Goal: Task Accomplishment & Management: Use online tool/utility

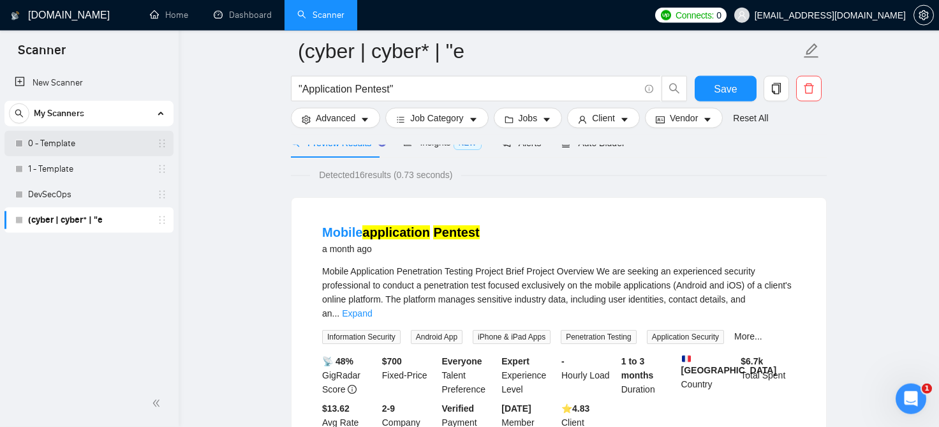
click at [48, 144] on link "0 - Template" at bounding box center [88, 144] width 121 height 26
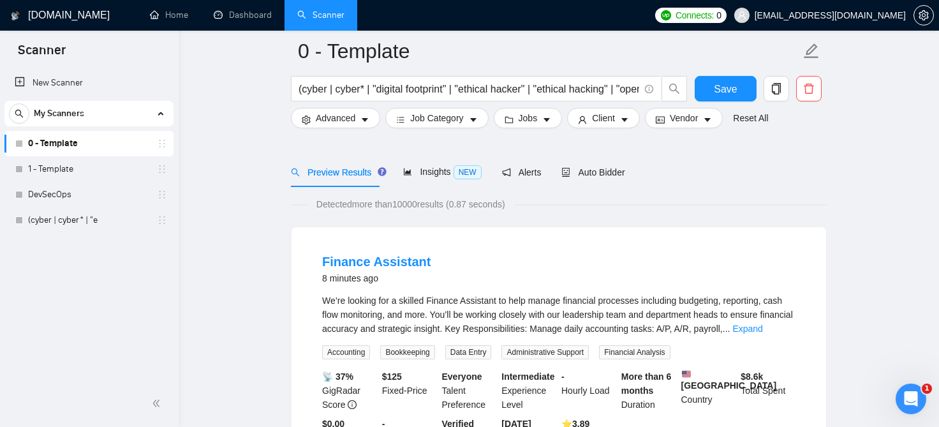
scroll to position [128, 0]
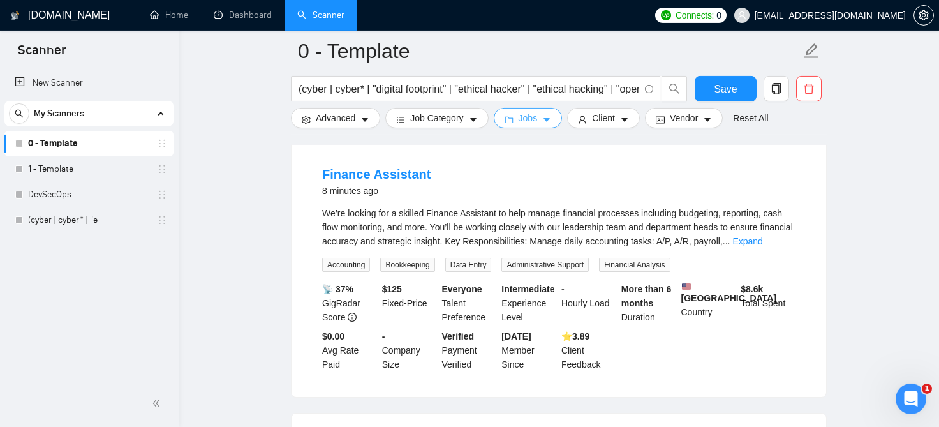
click at [528, 118] on span "Jobs" at bounding box center [528, 118] width 19 height 14
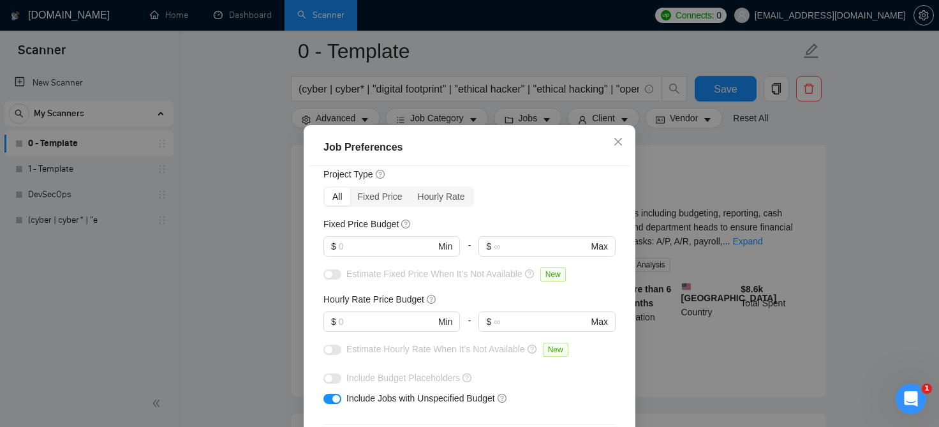
scroll to position [39, 0]
click at [387, 318] on input "text" at bounding box center [387, 322] width 96 height 14
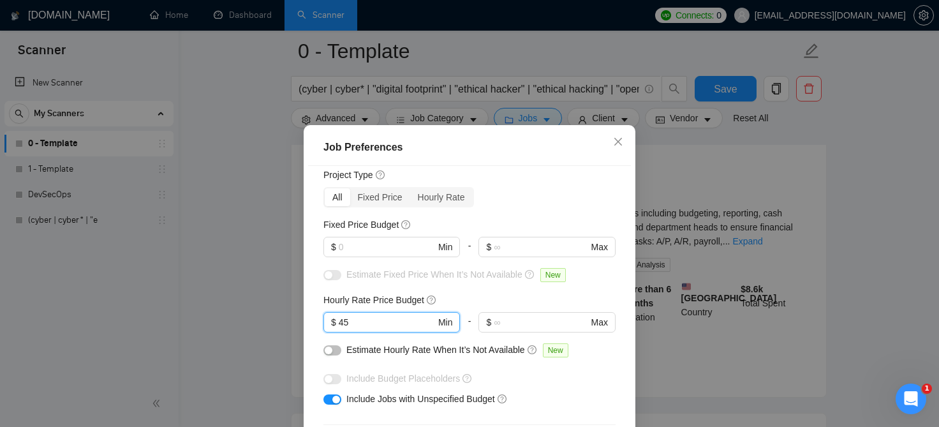
type input "45"
click at [453, 293] on div "Hourly Rate Price Budget" at bounding box center [469, 300] width 292 height 14
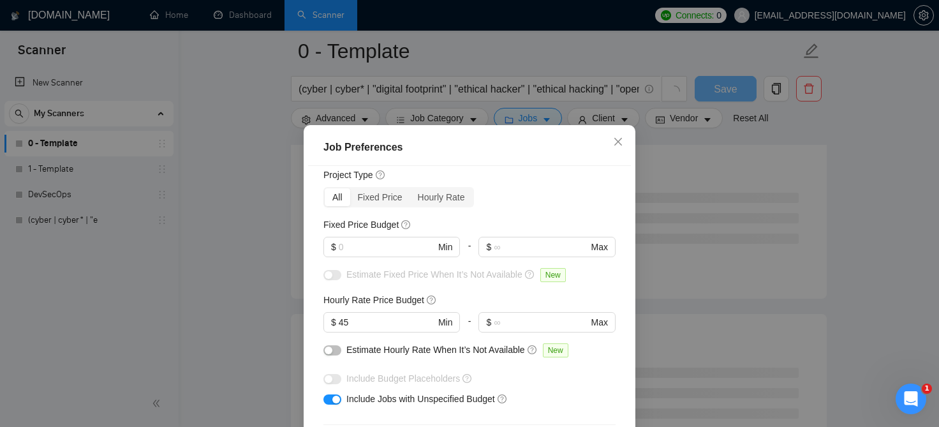
click at [453, 293] on div "Hourly Rate Price Budget" at bounding box center [469, 300] width 292 height 14
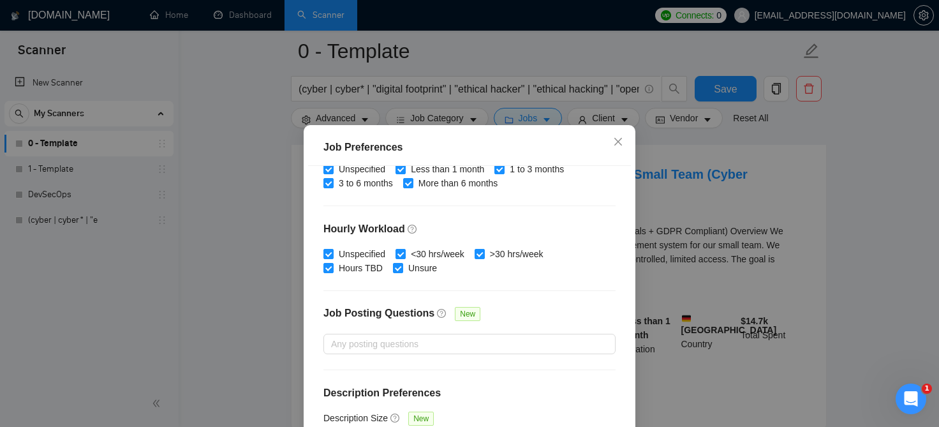
scroll to position [93, 0]
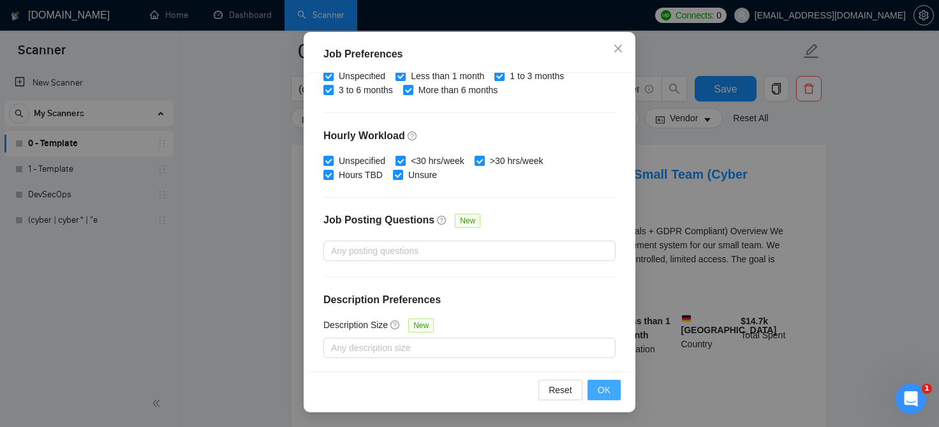
click at [613, 385] on button "OK" at bounding box center [603, 389] width 33 height 20
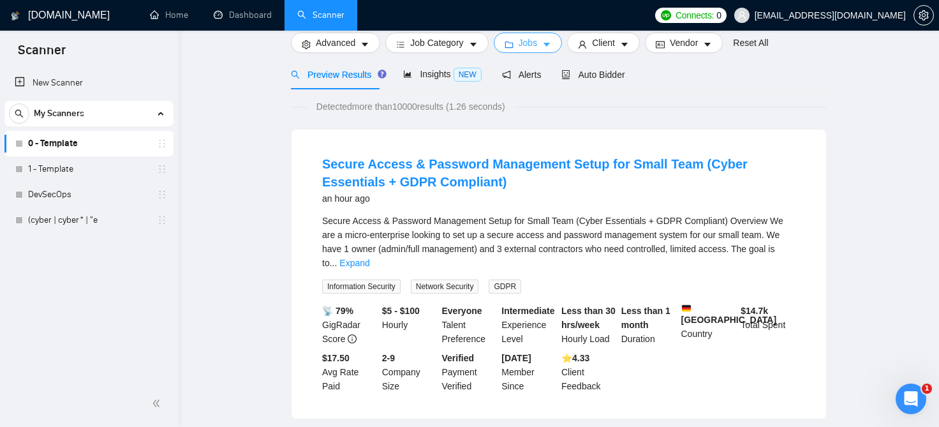
scroll to position [0, 0]
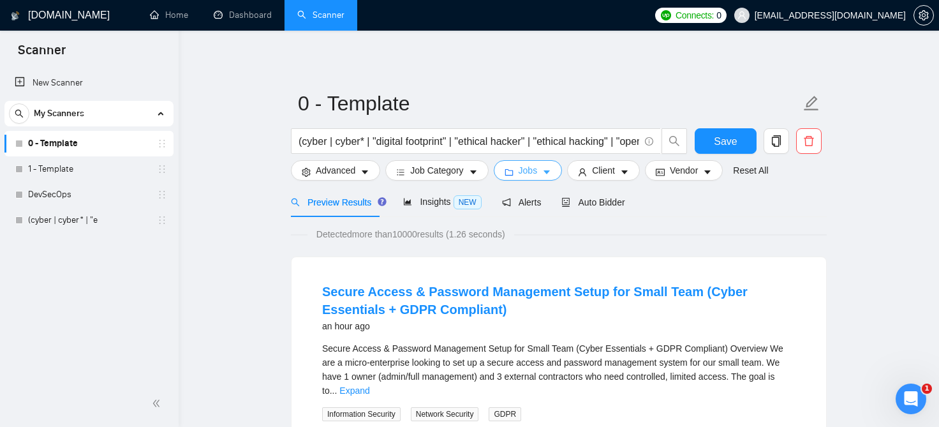
click at [542, 173] on icon "caret-down" at bounding box center [546, 172] width 9 height 9
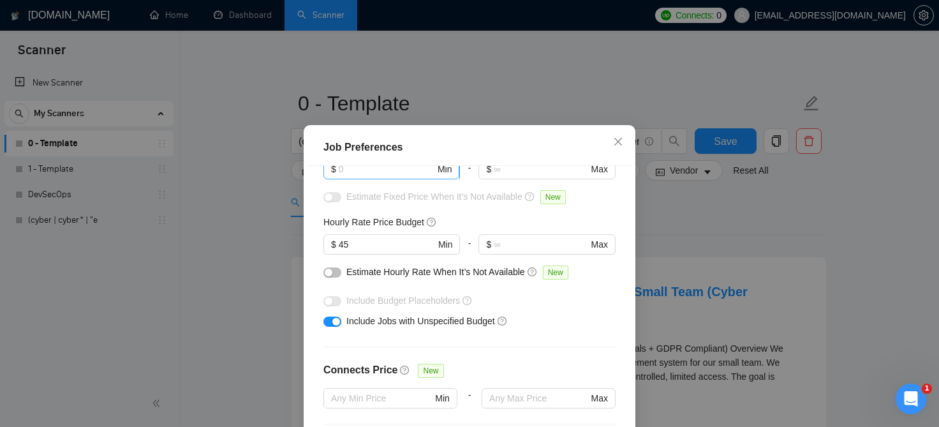
scroll to position [117, 0]
click at [330, 322] on button "button" at bounding box center [332, 321] width 18 height 10
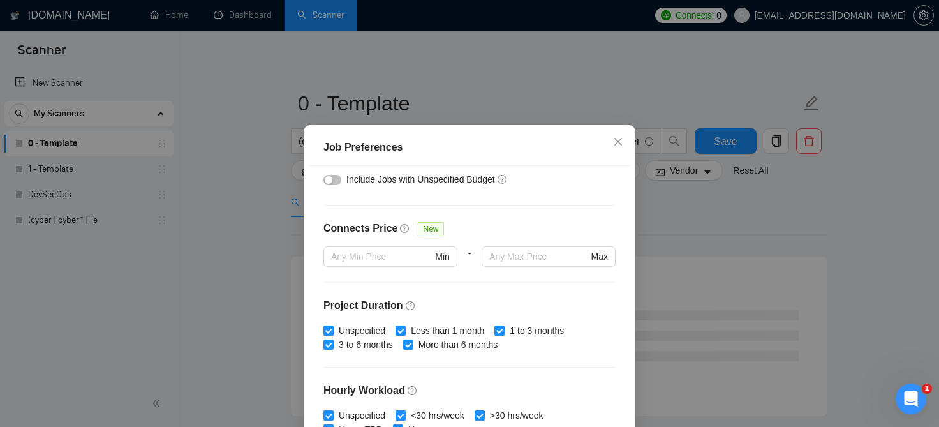
scroll to position [328, 0]
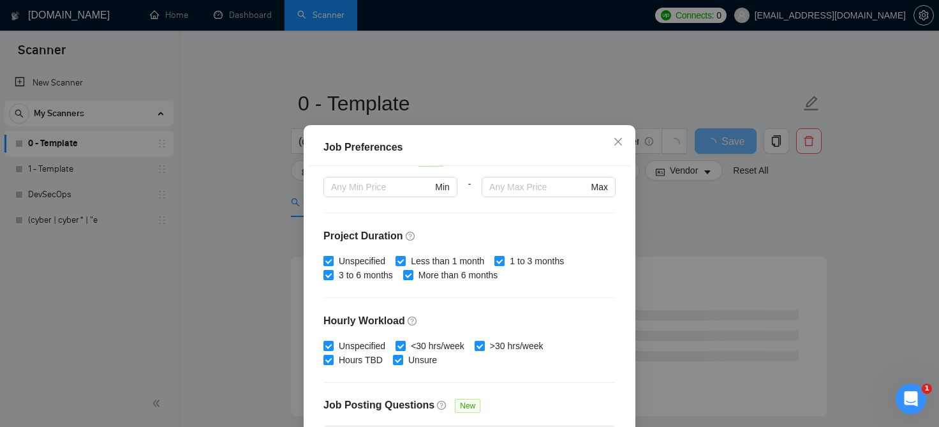
click at [332, 260] on input "Unspecified" at bounding box center [327, 260] width 9 height 9
checkbox input "false"
click at [332, 345] on input "Unspecified" at bounding box center [327, 345] width 9 height 9
checkbox input "false"
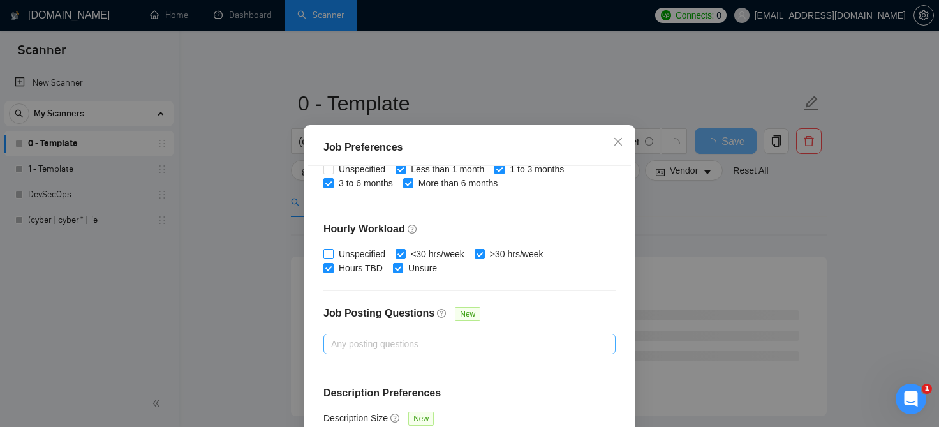
scroll to position [93, 0]
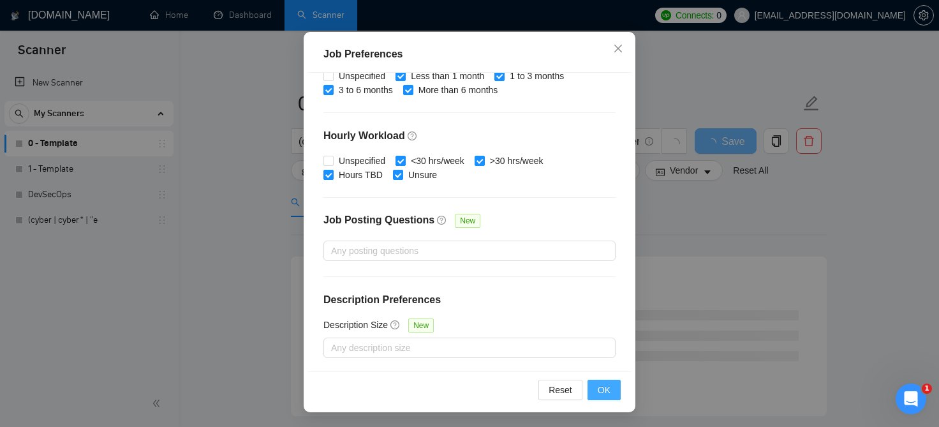
click at [610, 392] on span "OK" at bounding box center [604, 390] width 13 height 14
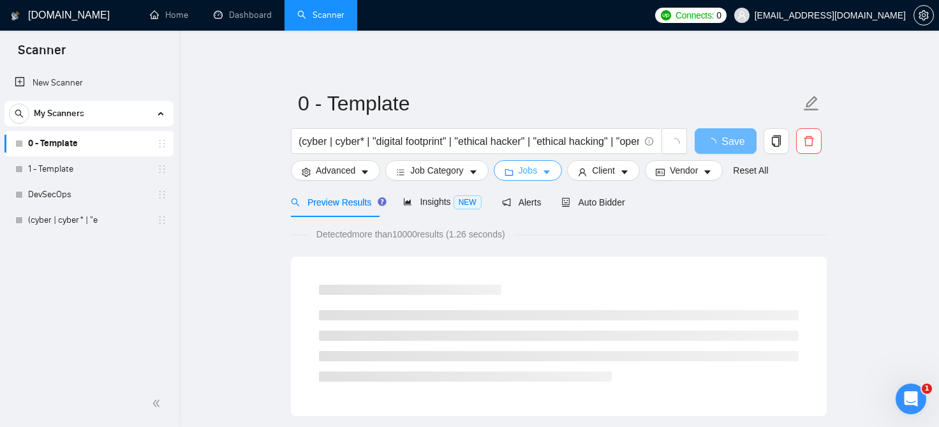
scroll to position [0, 0]
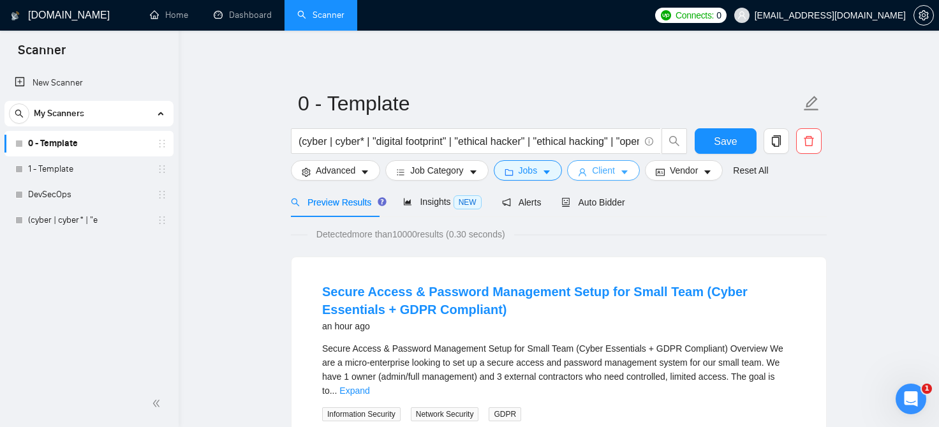
click at [620, 173] on icon "caret-down" at bounding box center [624, 172] width 9 height 9
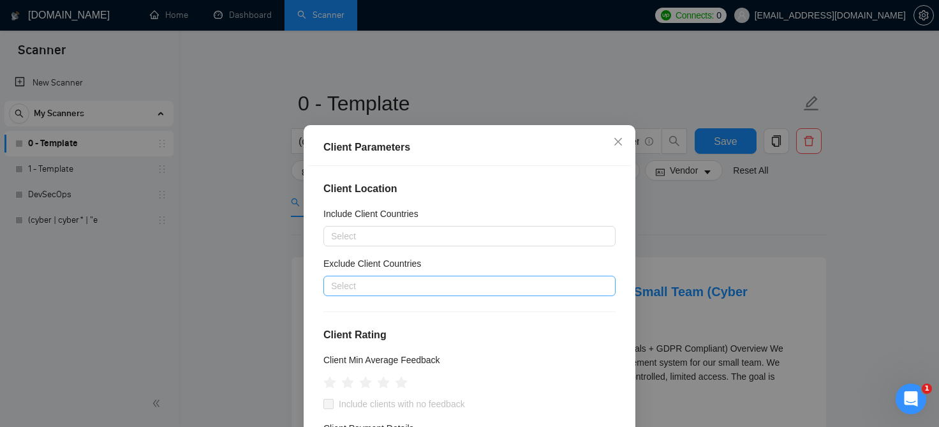
click at [432, 283] on div at bounding box center [463, 285] width 273 height 15
type input "ш"
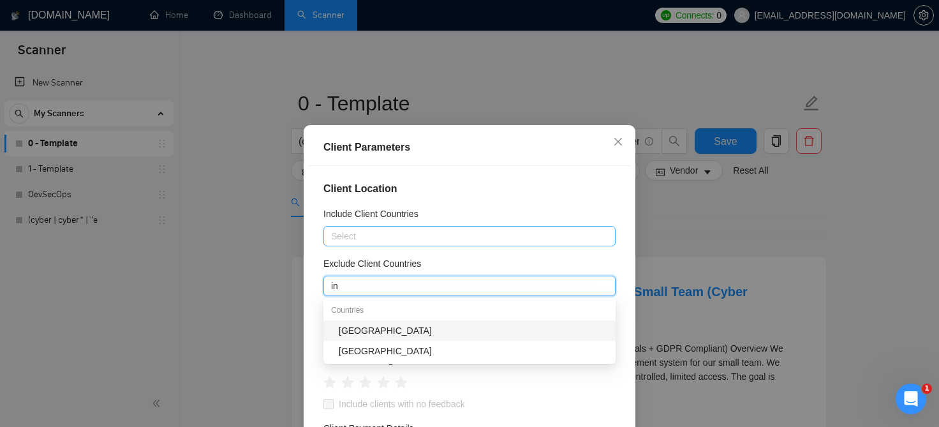
type input "i"
type input "india"
click at [411, 334] on div "India" at bounding box center [473, 330] width 269 height 14
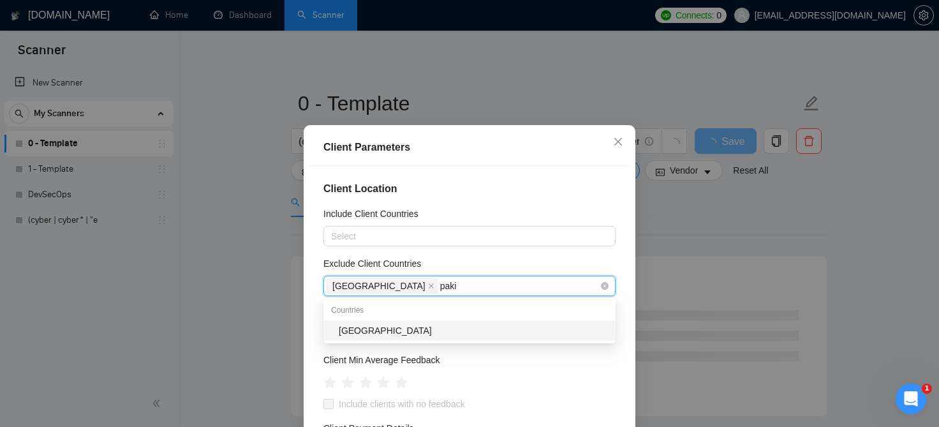
type input "pakis"
click at [431, 332] on div "Pakistan" at bounding box center [473, 330] width 269 height 14
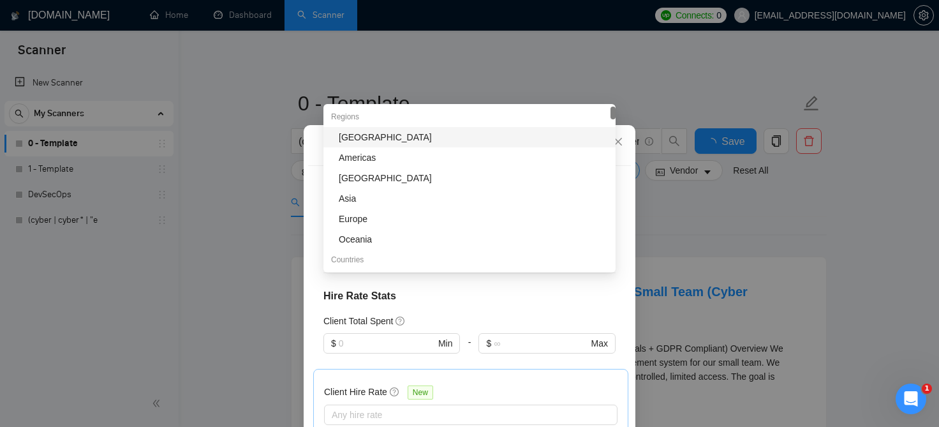
scroll to position [85, 0]
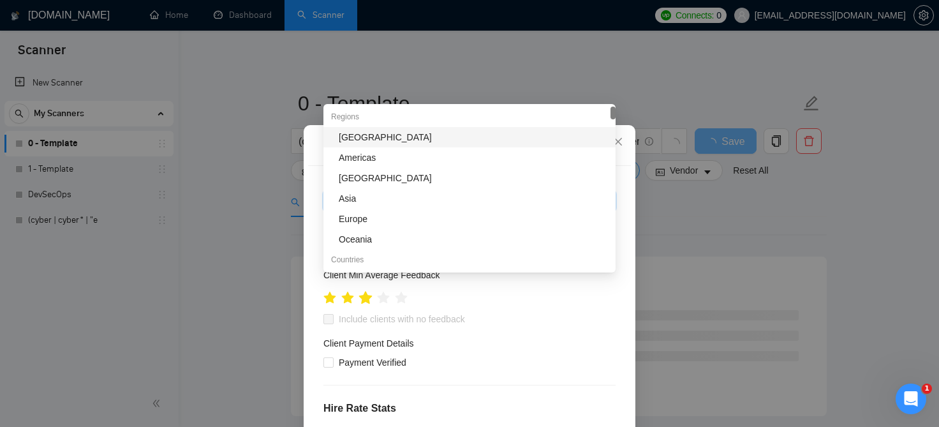
click at [365, 301] on icon "star" at bounding box center [365, 297] width 13 height 13
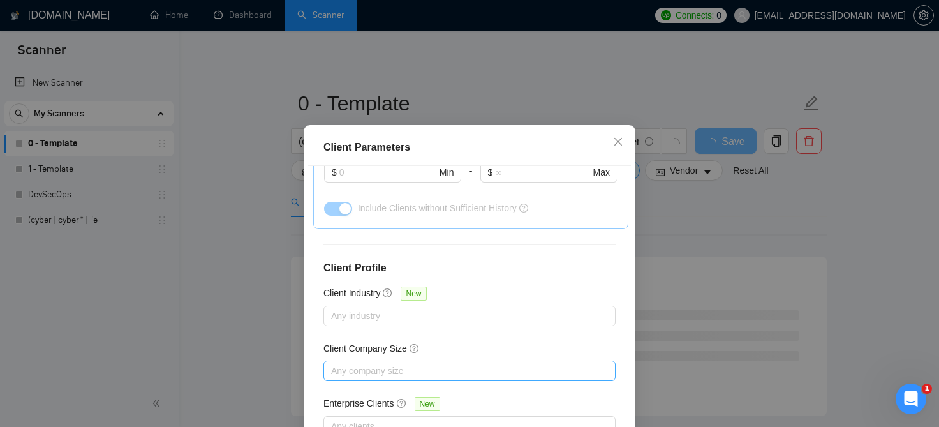
scroll to position [93, 0]
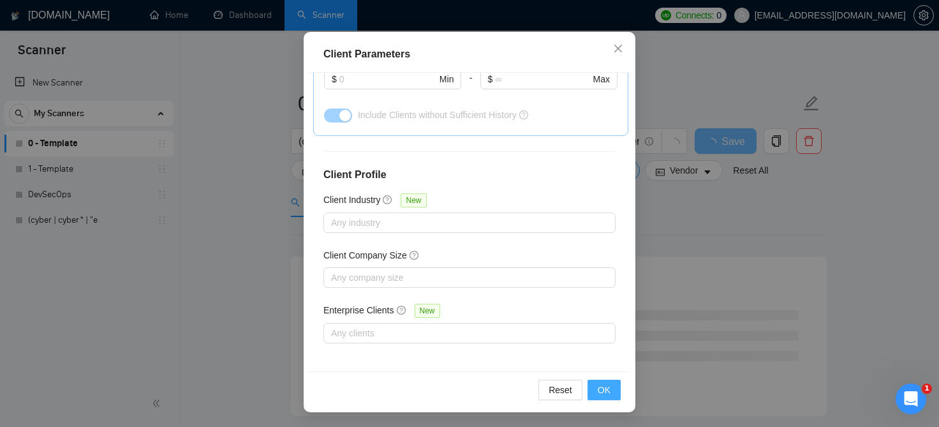
click at [608, 388] on span "OK" at bounding box center [604, 390] width 13 height 14
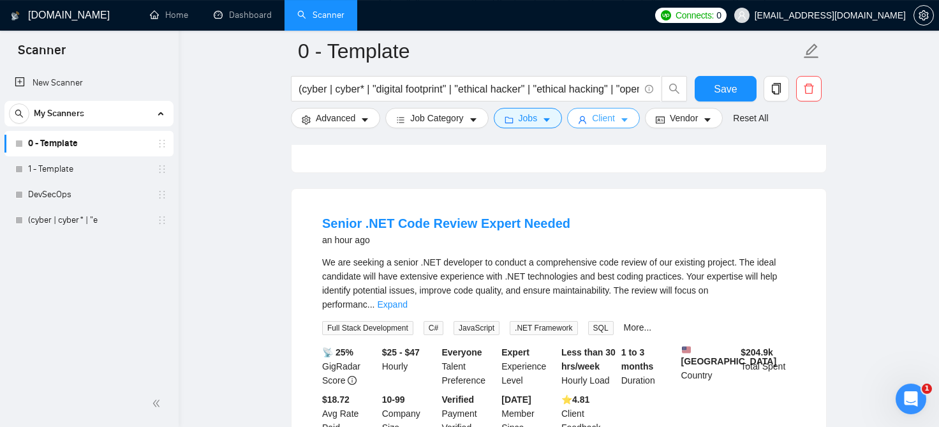
scroll to position [672, 0]
click at [494, 216] on link "Senior .NET Code Review Expert Needed" at bounding box center [446, 223] width 248 height 14
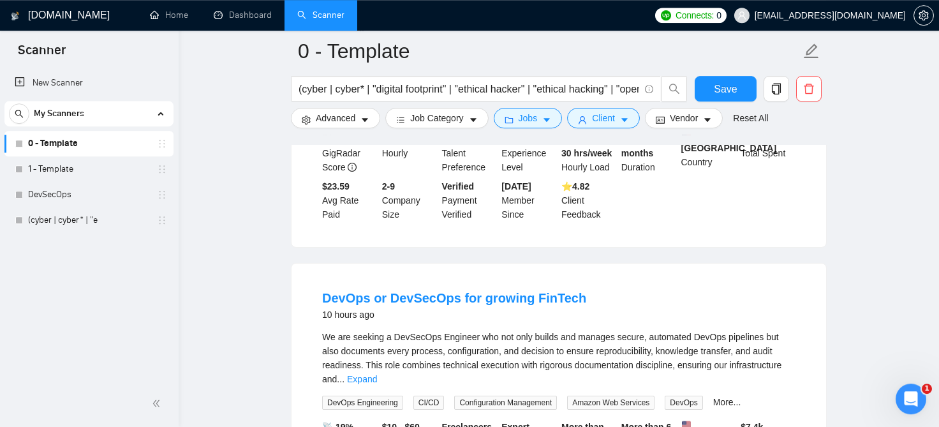
scroll to position [1808, 0]
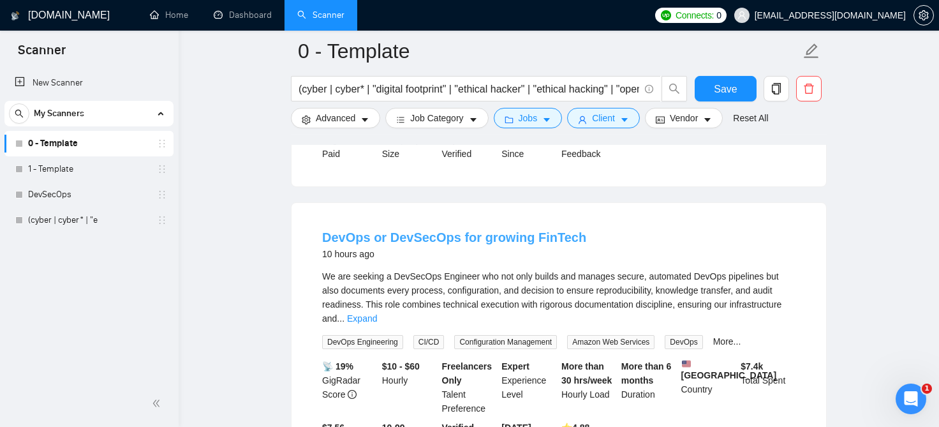
click at [424, 230] on link "DevOps or DevSecOps for growing FinTech" at bounding box center [454, 237] width 264 height 14
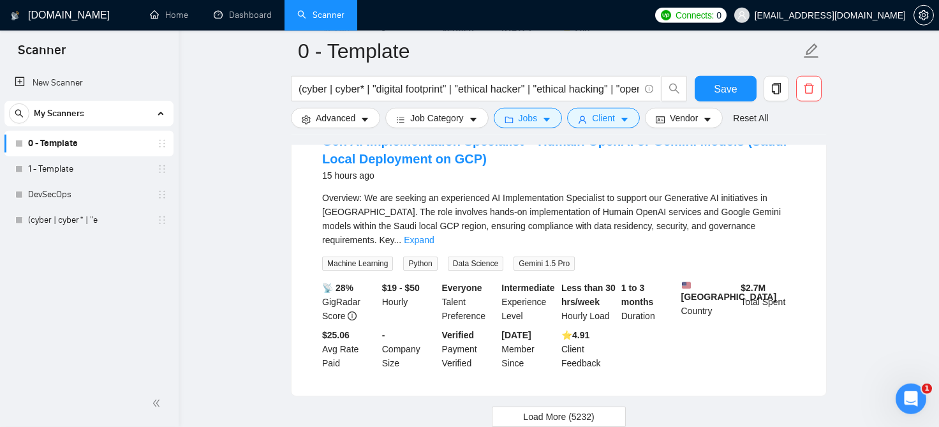
scroll to position [2787, 0]
click at [570, 408] on span "Load More (5232)" at bounding box center [558, 415] width 71 height 14
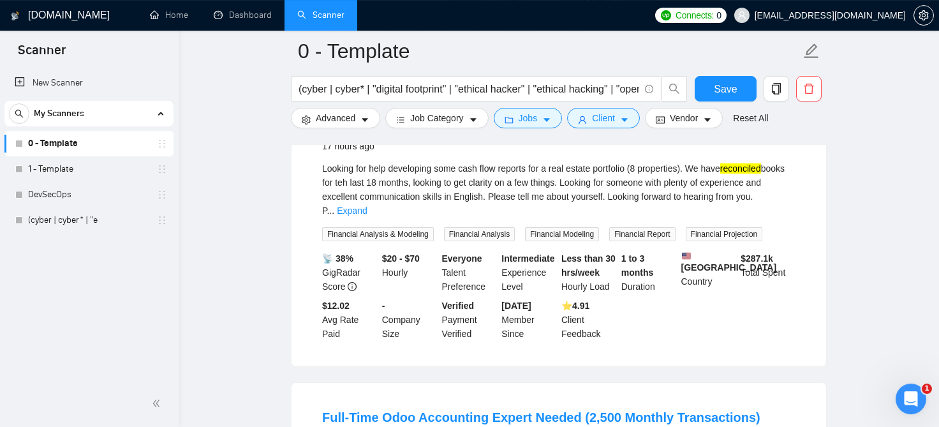
scroll to position [2968, 0]
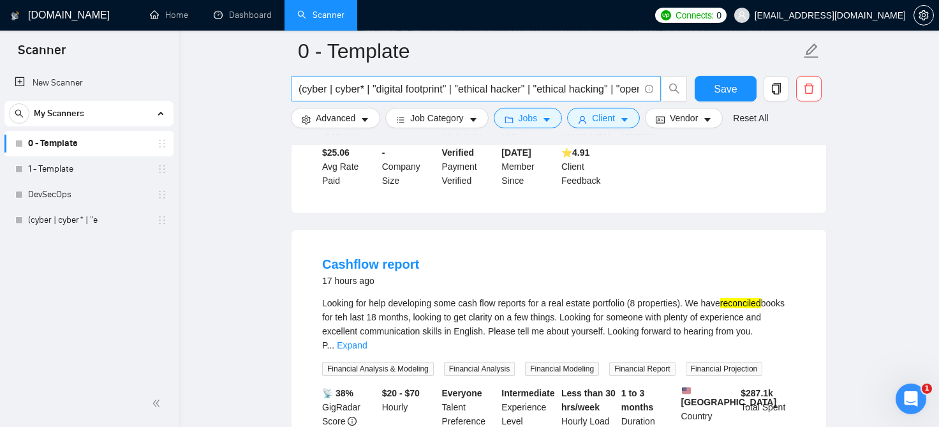
click at [590, 88] on input "(cyber | cyber* | "digital footprint" | "ethical hacker" | "ethical hacking" | …" at bounding box center [468, 89] width 341 height 16
click at [339, 112] on span "Advanced" at bounding box center [336, 118] width 40 height 14
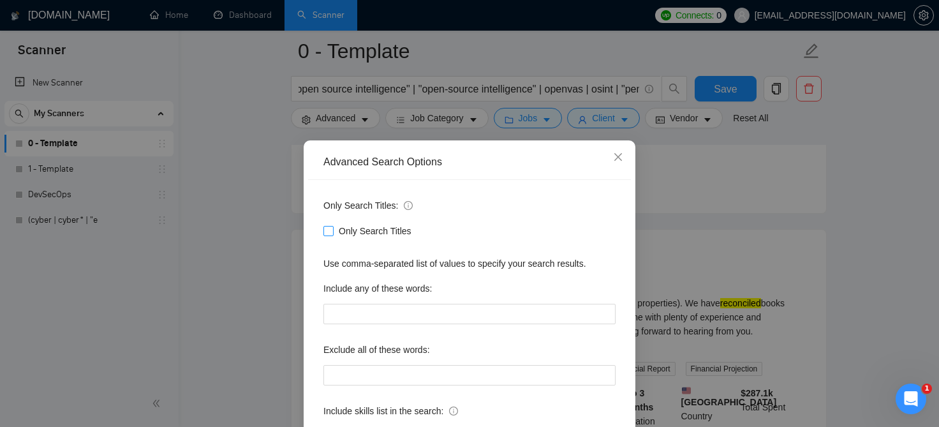
click at [335, 233] on span "Only Search Titles" at bounding box center [375, 231] width 83 height 14
click at [332, 233] on input "Only Search Titles" at bounding box center [327, 230] width 9 height 9
checkbox input "true"
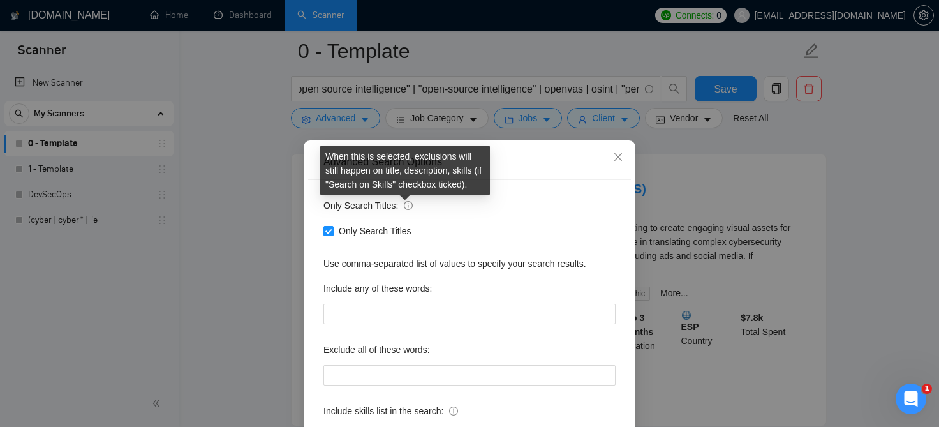
scroll to position [104, 0]
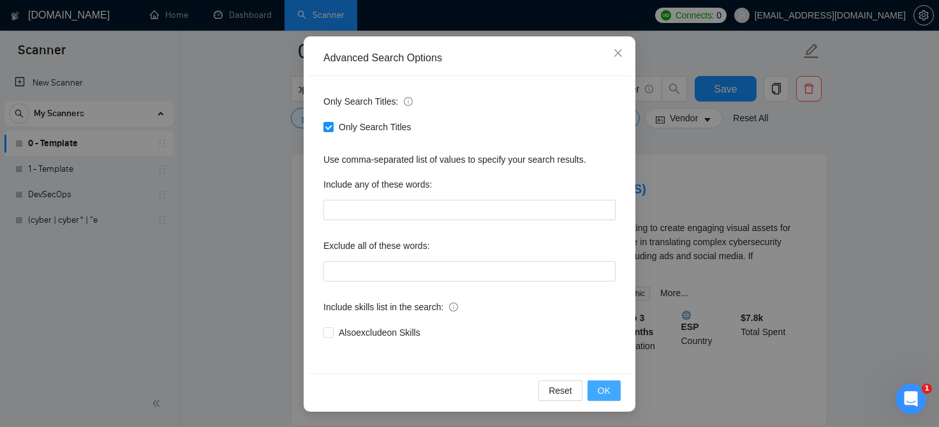
click at [607, 383] on span "OK" at bounding box center [604, 390] width 13 height 14
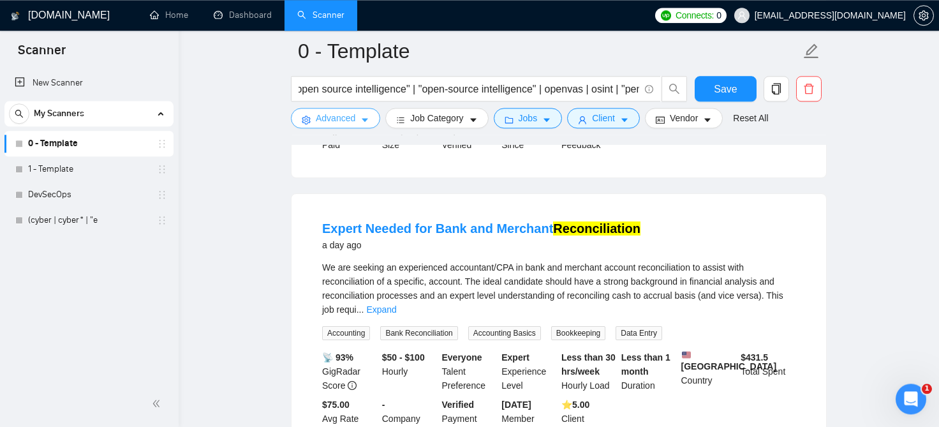
scroll to position [658, 0]
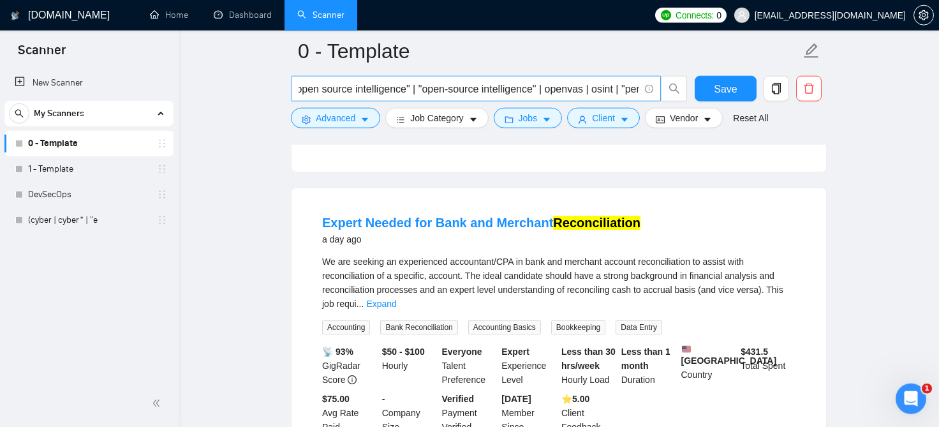
click at [552, 92] on input "(cyber | cyber* | "digital footprint" | "ethical hacker" | "ethical hacking" | …" at bounding box center [468, 89] width 341 height 16
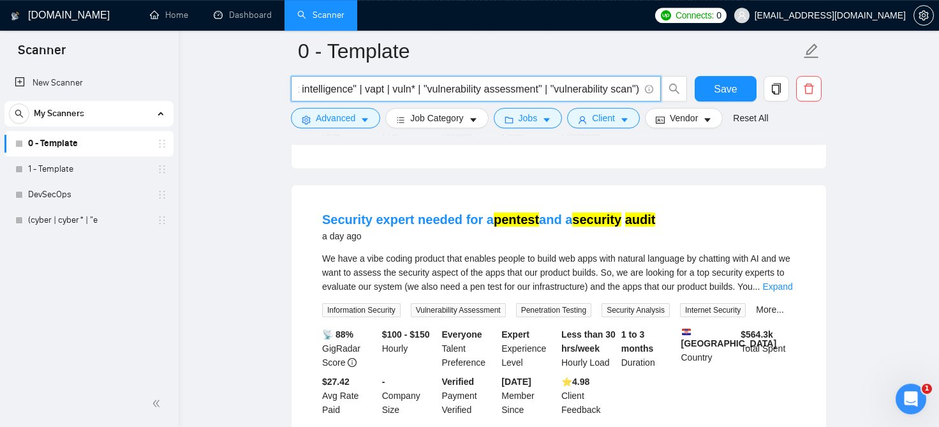
scroll to position [1255, 0]
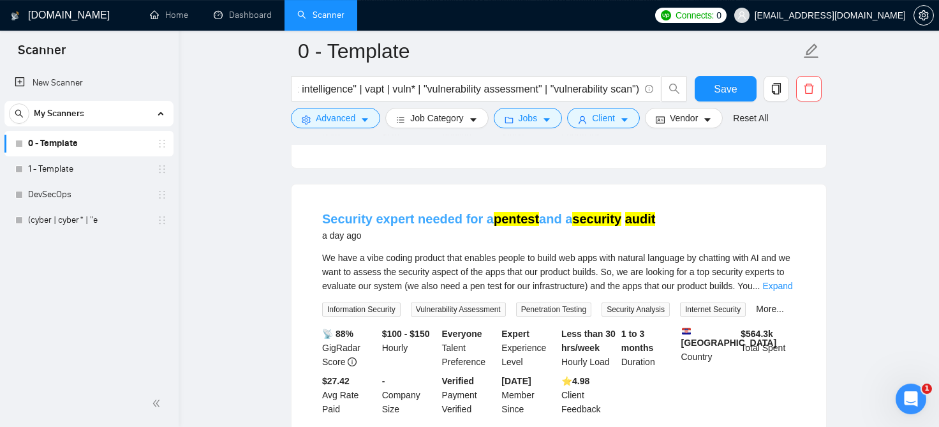
click at [576, 212] on mark "security" at bounding box center [596, 219] width 49 height 14
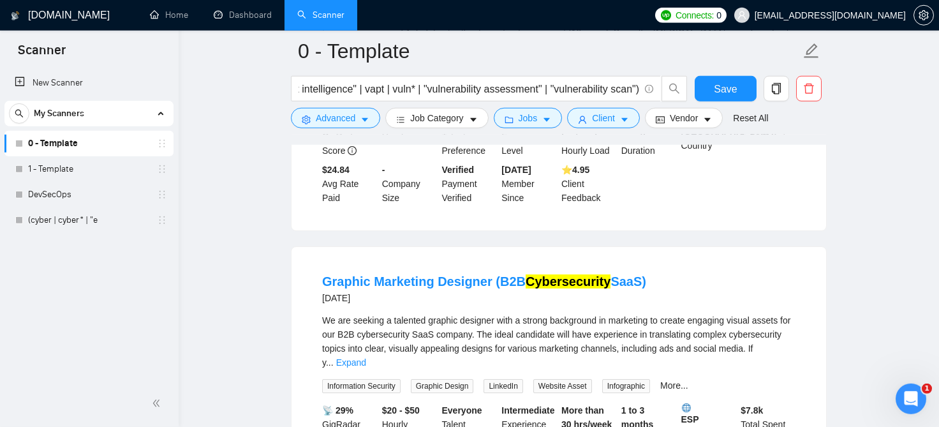
scroll to position [2747, 0]
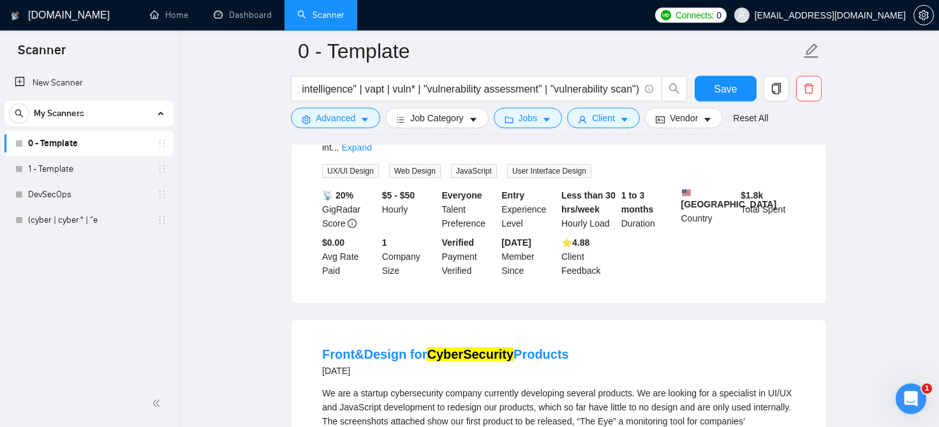
scroll to position [5518, 0]
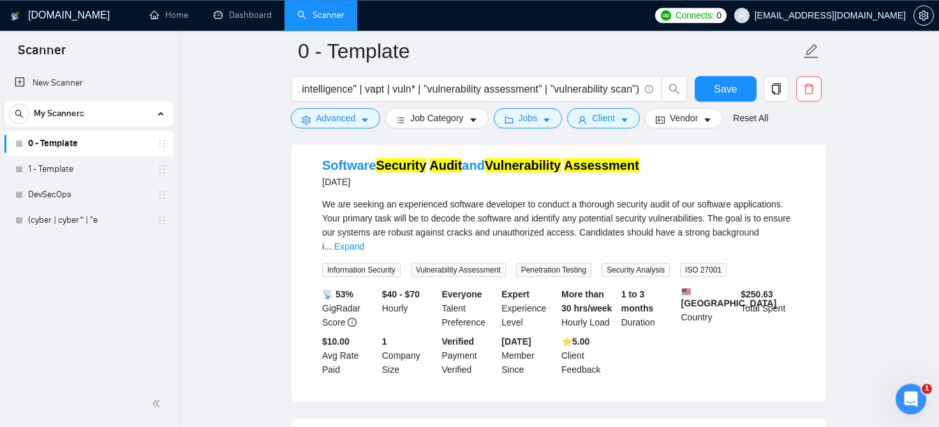
scroll to position [7128, 0]
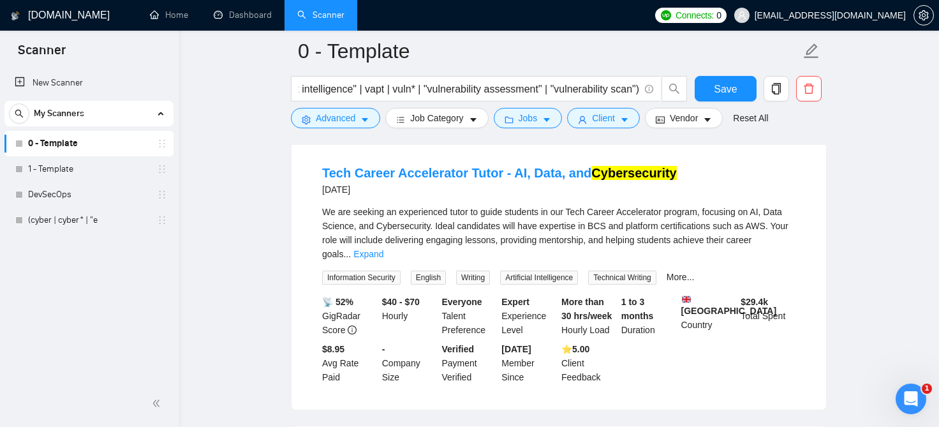
scroll to position [8254, 0]
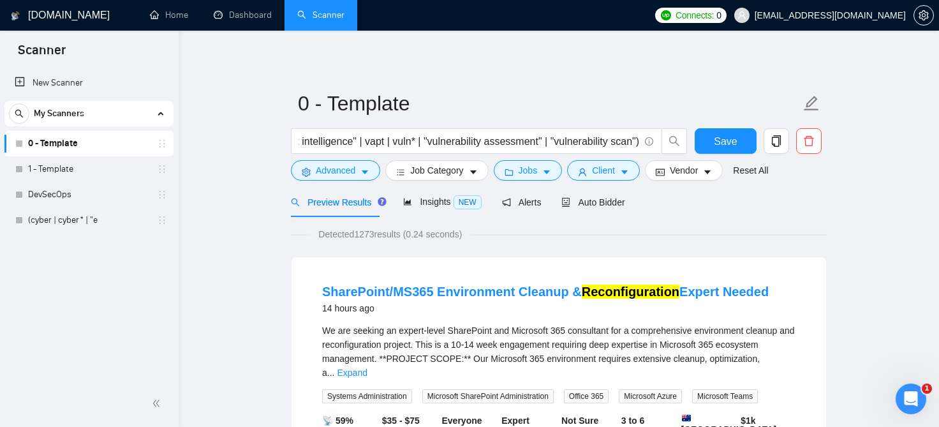
scroll to position [0, 1763]
click at [621, 172] on icon "caret-down" at bounding box center [624, 173] width 6 height 4
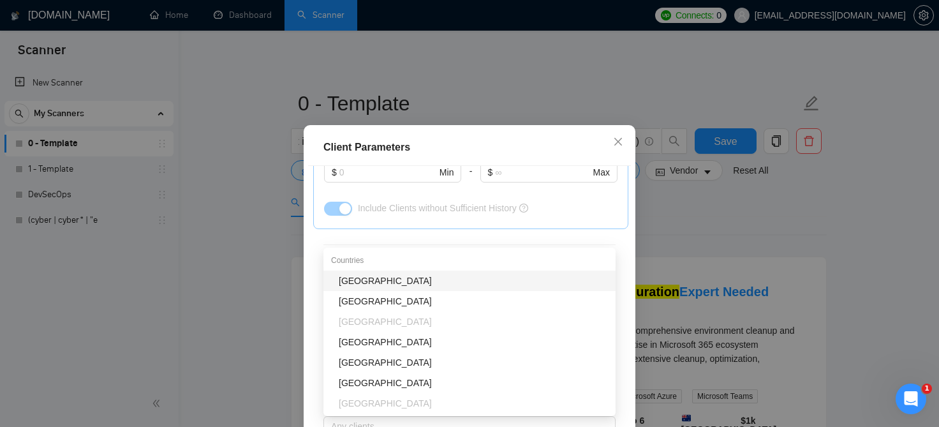
type input "unit"
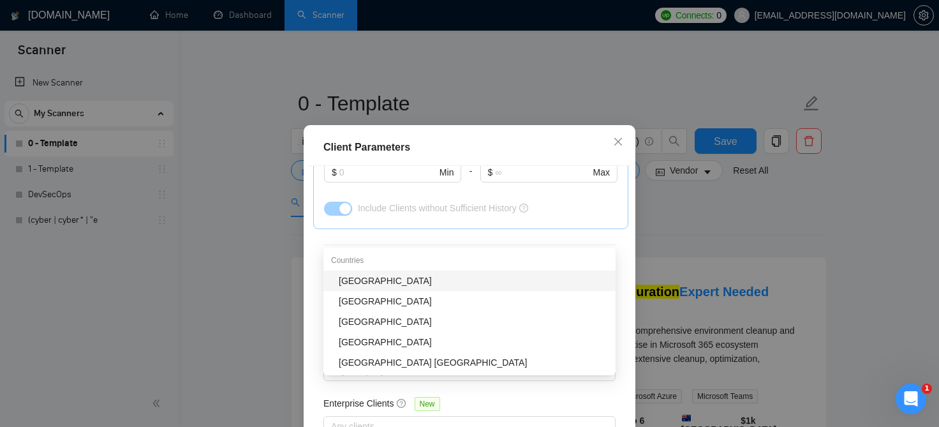
click at [453, 279] on div "United States" at bounding box center [473, 281] width 269 height 14
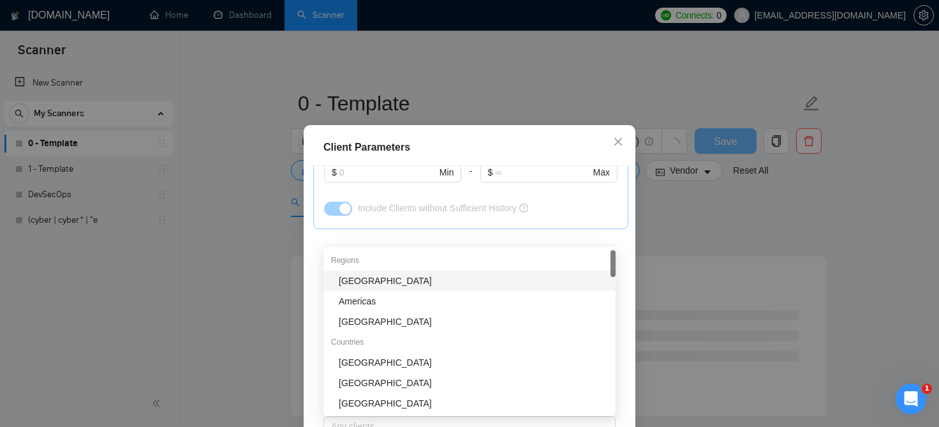
type input "cana"
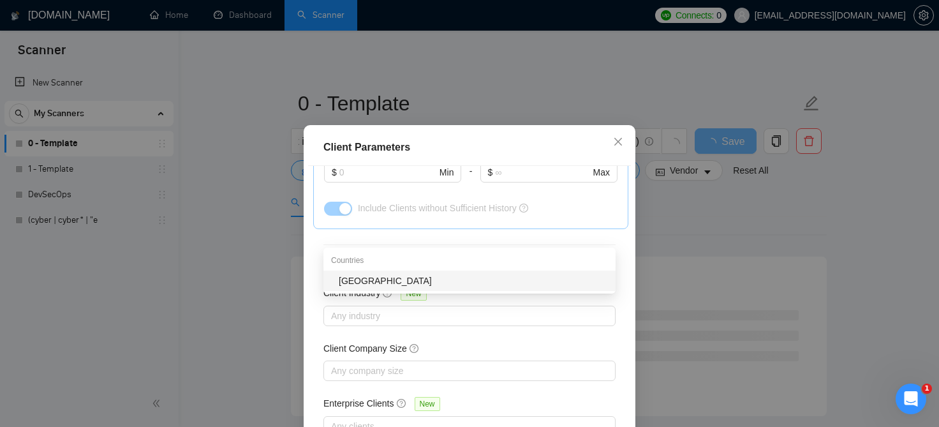
click at [460, 283] on div "Canada" at bounding box center [473, 281] width 269 height 14
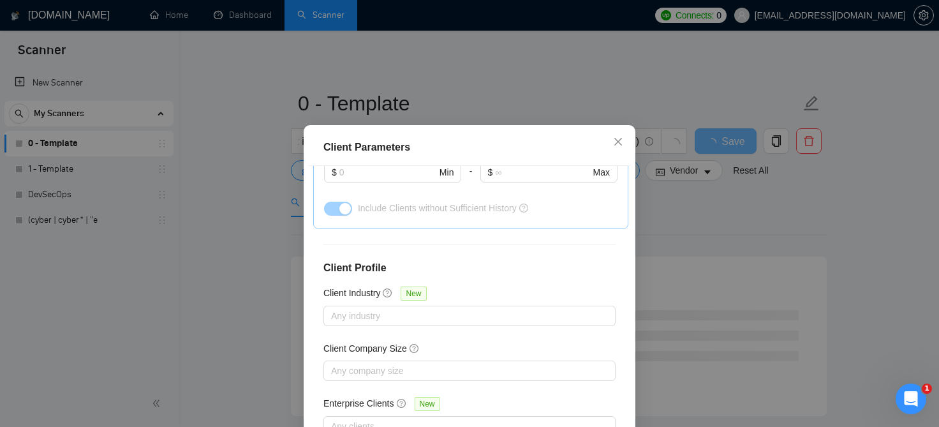
scroll to position [334, 0]
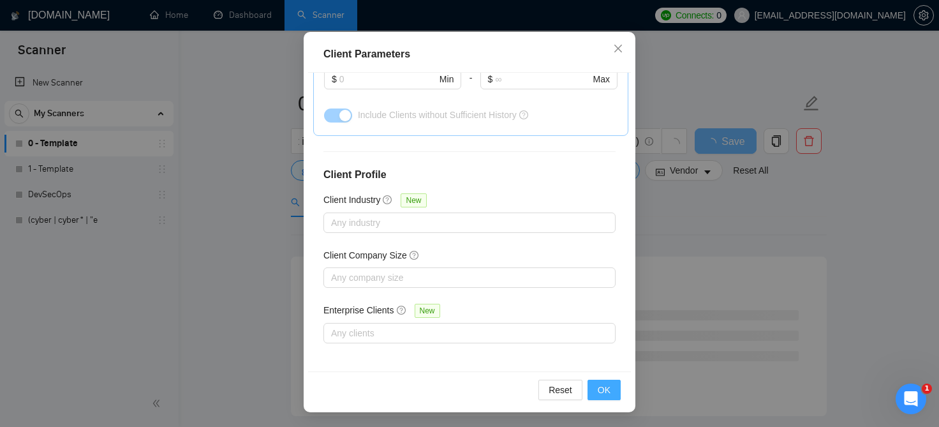
click at [598, 394] on button "OK" at bounding box center [603, 389] width 33 height 20
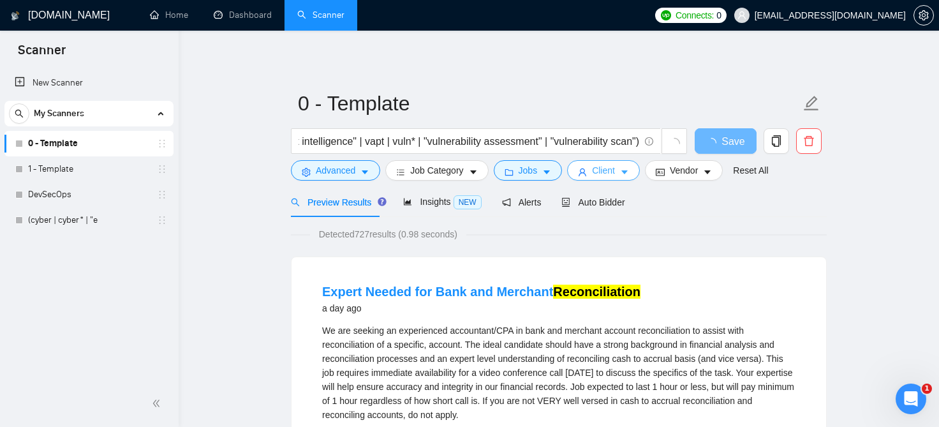
scroll to position [0, 0]
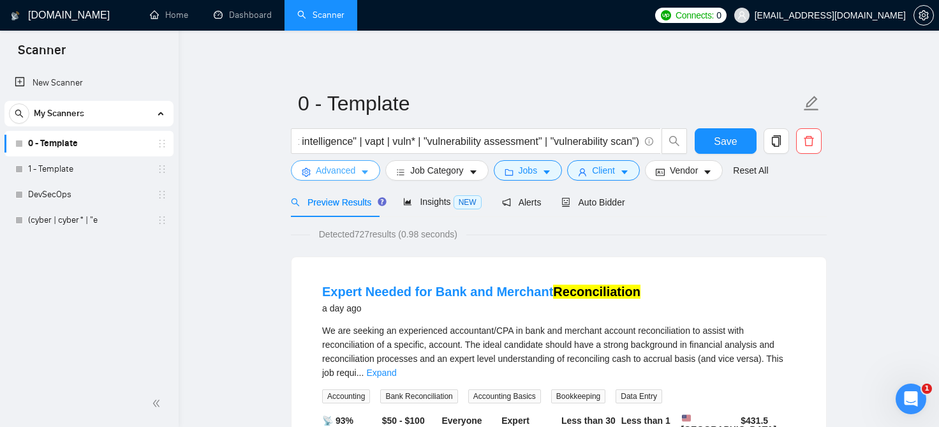
click at [323, 168] on span "Advanced" at bounding box center [336, 170] width 40 height 14
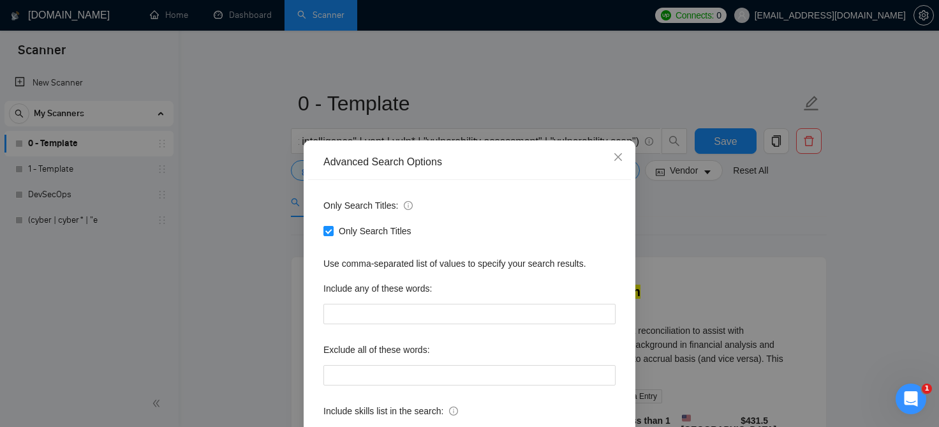
click at [718, 222] on div "Advanced Search Options Only Search Titles: Only Search Titles Use comma-separa…" at bounding box center [469, 213] width 939 height 427
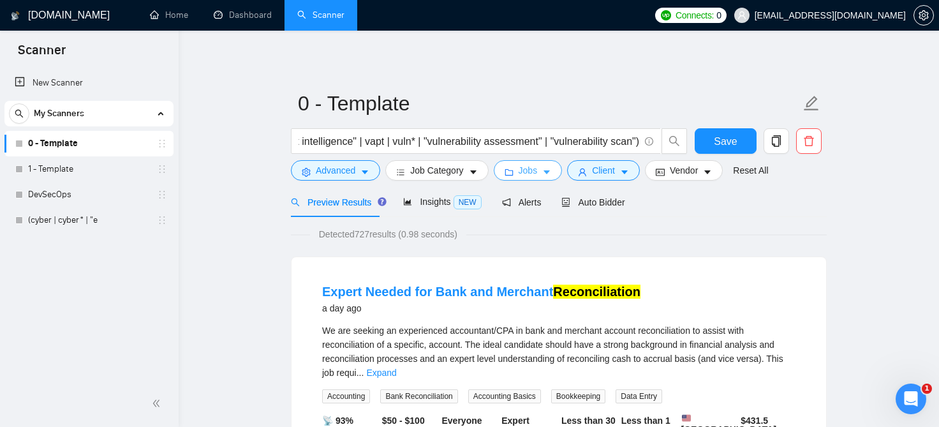
click at [531, 169] on span "Jobs" at bounding box center [528, 170] width 19 height 14
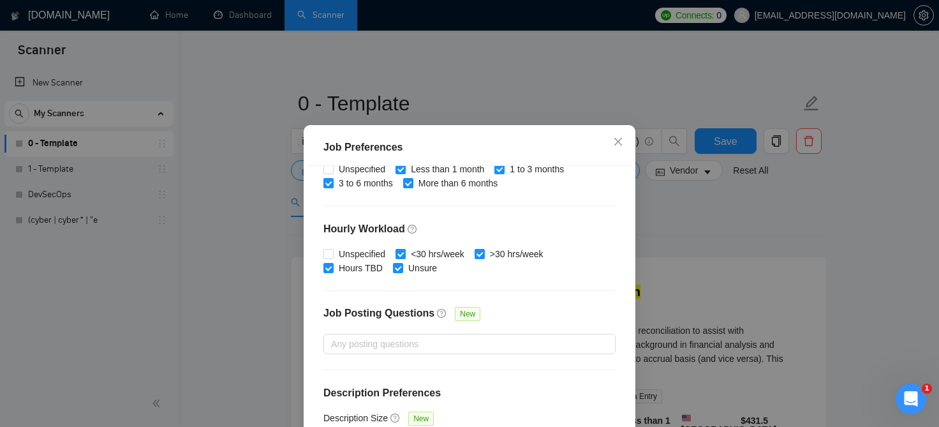
type input "4"
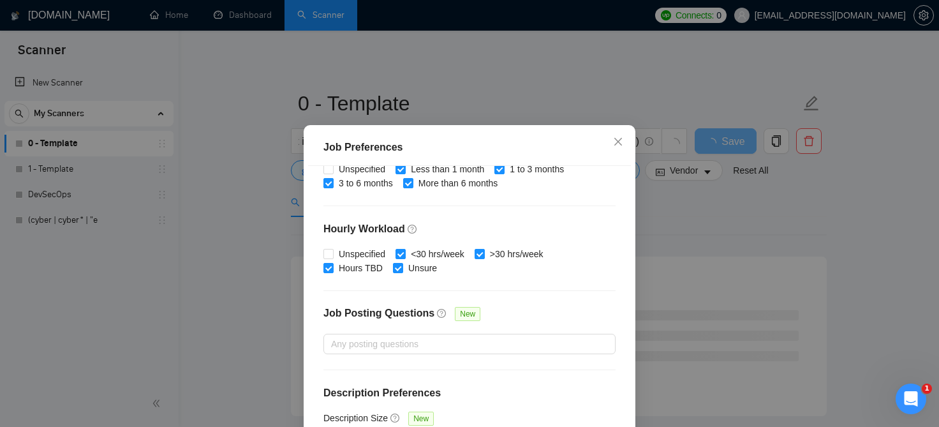
type input "30"
click at [519, 327] on div "Budget Project Type All Fixed Price Hourly Rate Fixed Price Budget $ Min - $ Ma…" at bounding box center [469, 315] width 323 height 298
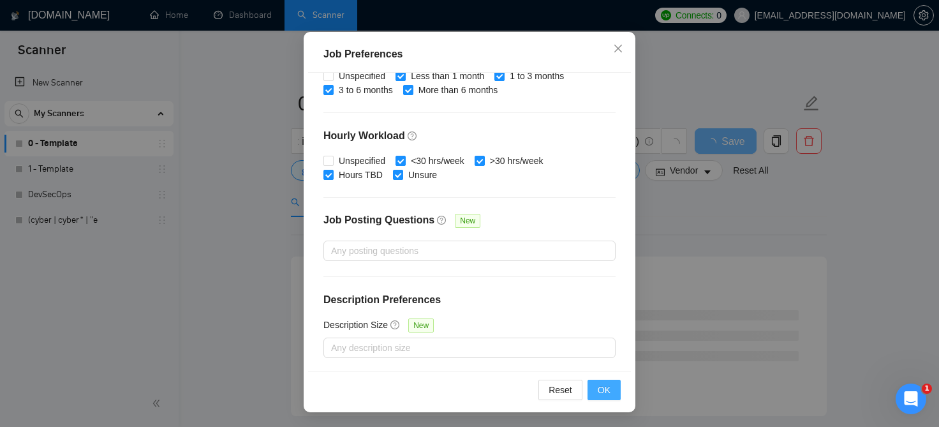
click at [603, 388] on span "OK" at bounding box center [604, 390] width 13 height 14
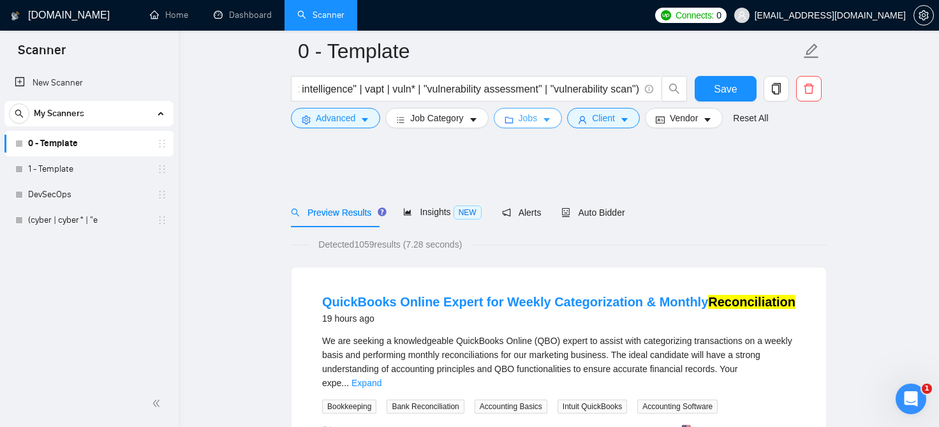
scroll to position [0, 1763]
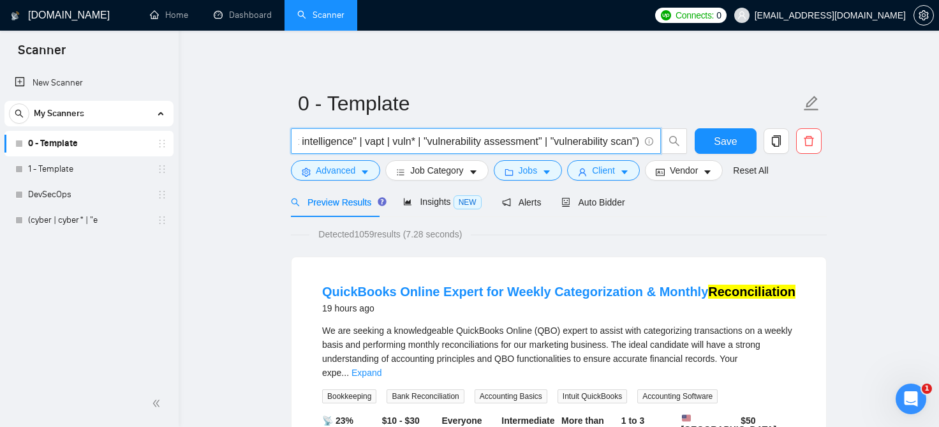
click at [590, 140] on input "(cyber | cyber* | "digital footprint" | "ethical hacker" | "ethical hacking" | …" at bounding box center [468, 141] width 341 height 16
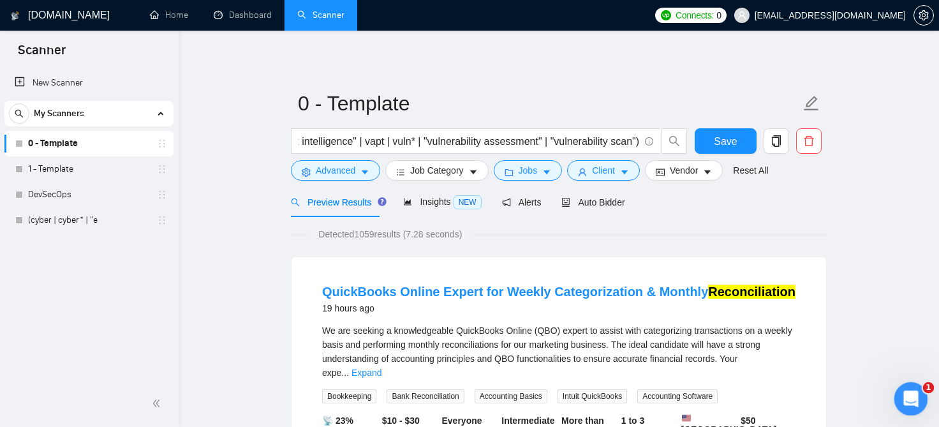
click at [902, 394] on icon "Open Intercom Messenger" at bounding box center [909, 397] width 21 height 21
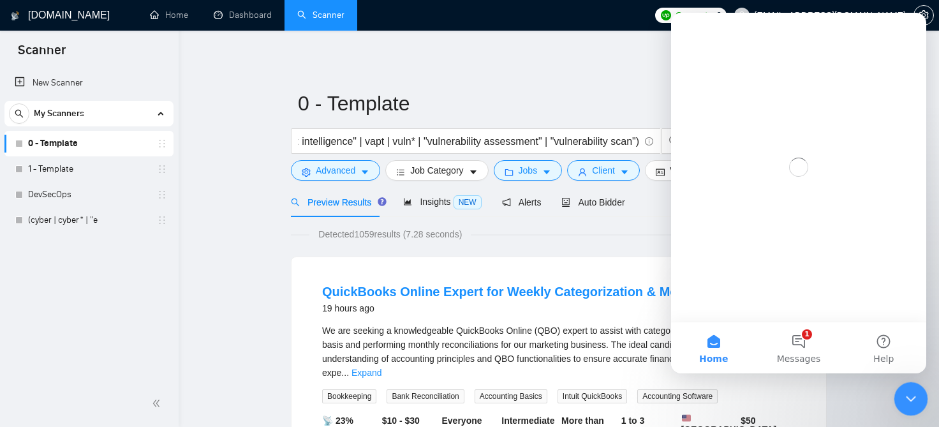
scroll to position [0, 0]
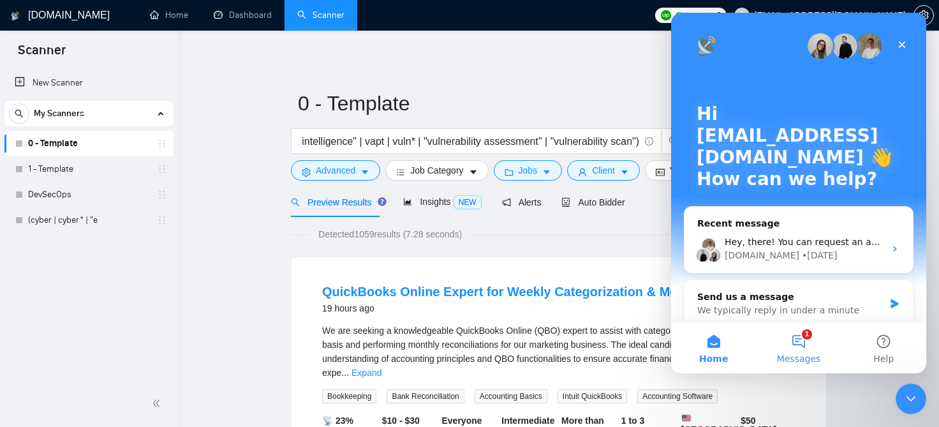
click at [802, 340] on button "1 Messages" at bounding box center [798, 347] width 85 height 51
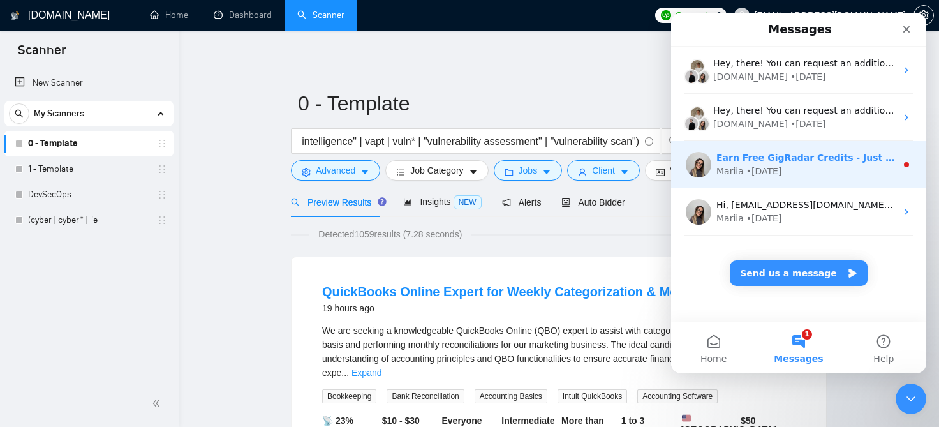
click at [839, 149] on div "Earn Free GigRadar Credits - Just by Sharing Your Story! 💬 Want more credits fo…" at bounding box center [798, 164] width 255 height 47
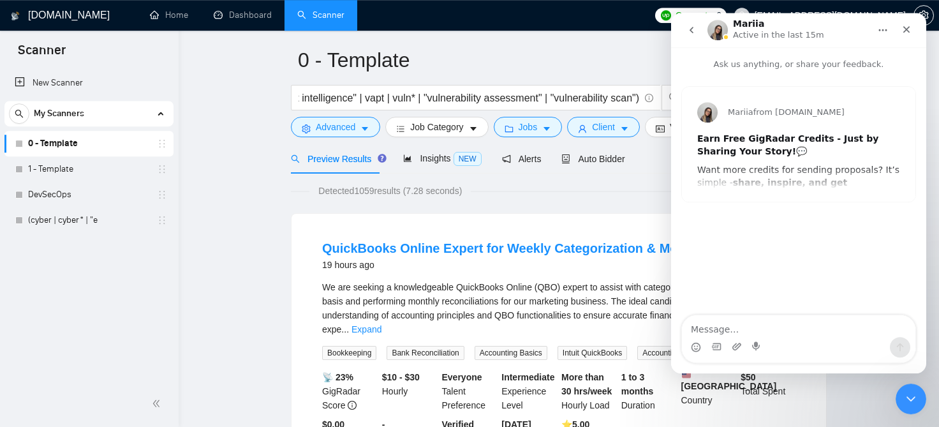
scroll to position [44, 0]
click at [841, 151] on div "Earn Free GigRadar Credits - Just by Sharing Your Story! 💬" at bounding box center [798, 145] width 203 height 25
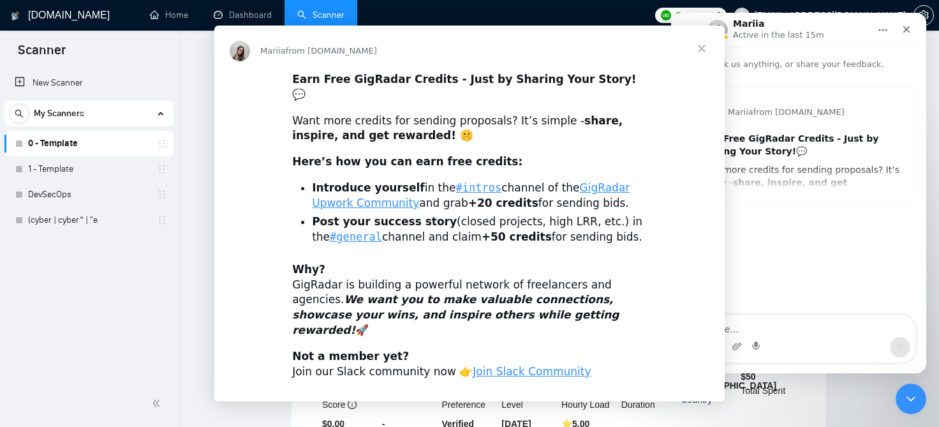
scroll to position [0, 0]
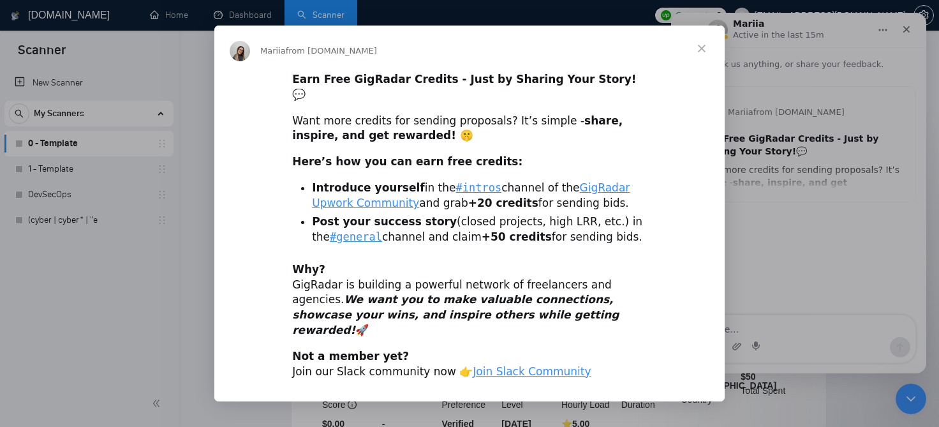
click at [704, 45] on span "Close" at bounding box center [702, 49] width 46 height 46
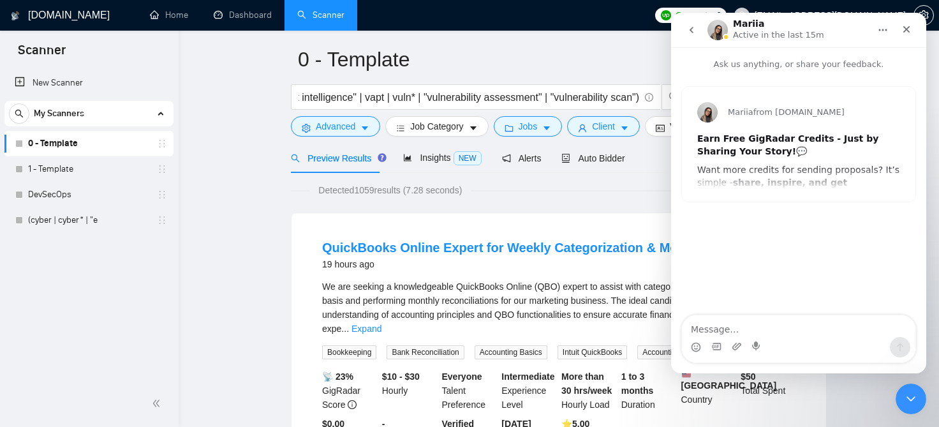
click at [696, 36] on button "go back" at bounding box center [691, 30] width 24 height 24
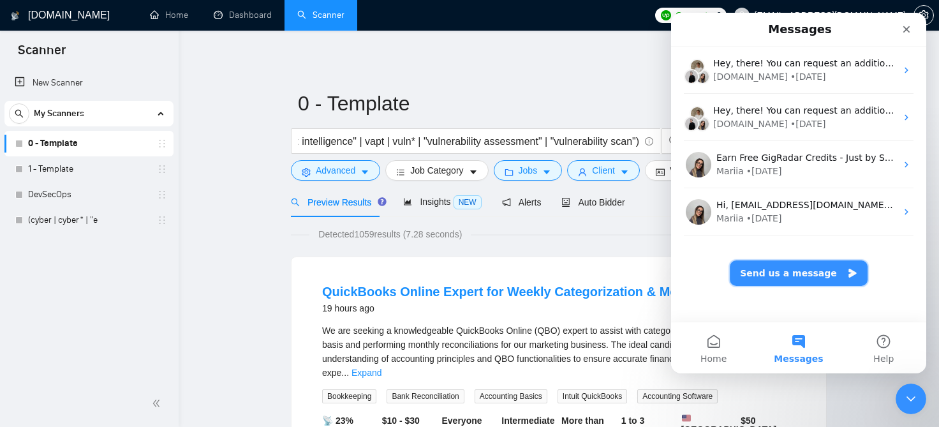
click at [789, 271] on button "Send us a message" at bounding box center [799, 273] width 138 height 26
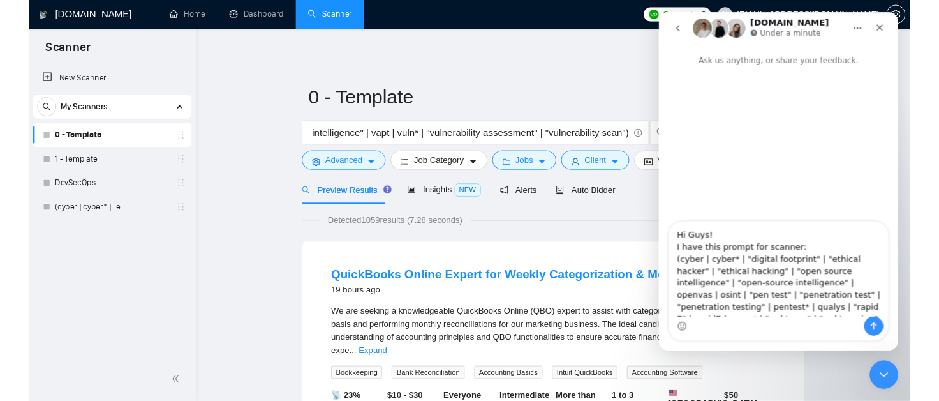
scroll to position [47, 0]
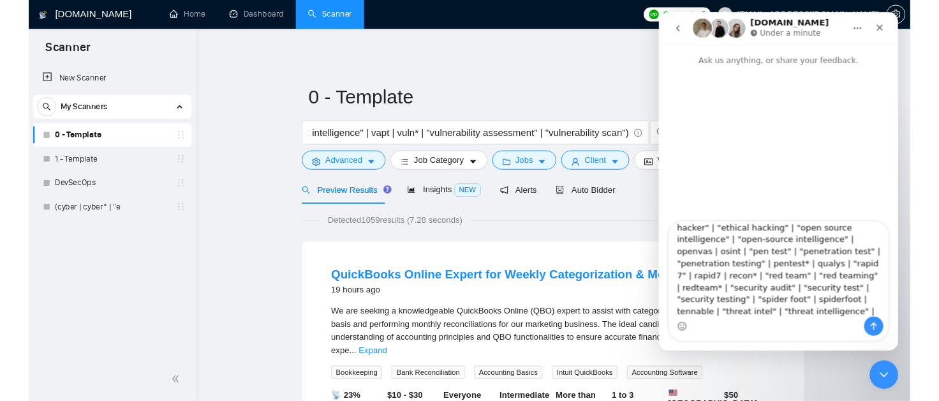
type textarea "Hi Guys! I have this prompt for scanner: (cyber | cyber* | "digital footprint" …"
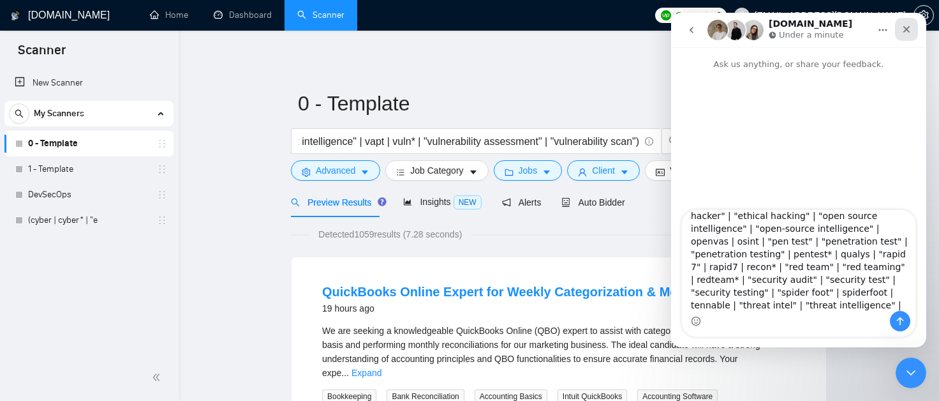
click at [911, 31] on icon "Close" at bounding box center [906, 29] width 10 height 10
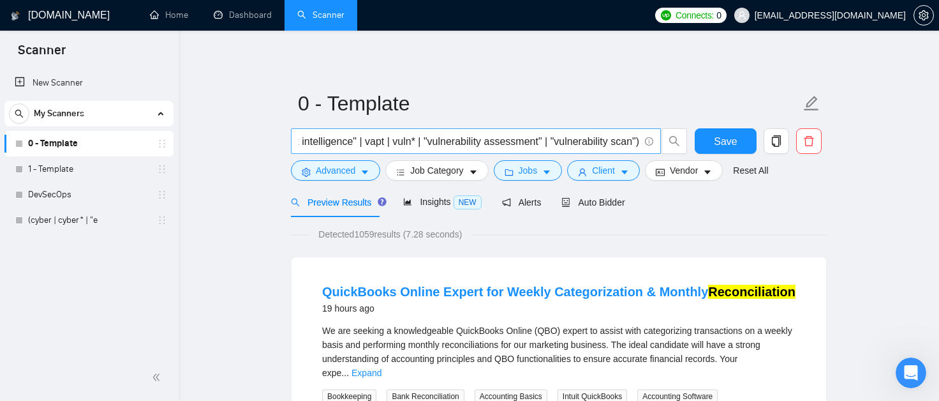
scroll to position [0, 0]
click at [611, 130] on span "(cyber | cyber* | "digital footprint" | "ethical hacker" | "ethical hacking" | …" at bounding box center [476, 141] width 370 height 26
click at [599, 143] on input "(cyber | cyber* | "digital footprint" | "ethical hacker" | "ethical hacking" | …" at bounding box center [468, 141] width 341 height 16
click at [429, 144] on input "(cyber | cyber* | "digital footprint" | "ethical hacker" | "ethical hacking" | …" at bounding box center [468, 141] width 341 height 16
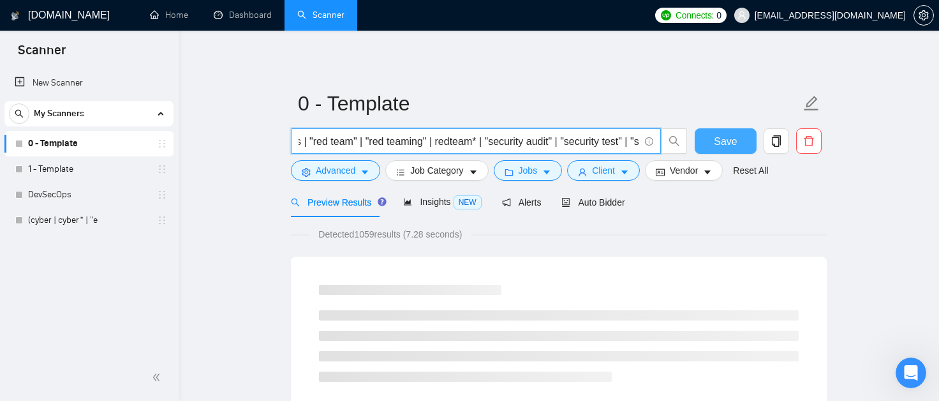
type input "(cyber | cyber* | "digital footprint" | "ethical hacker" | "ethical hacking" | …"
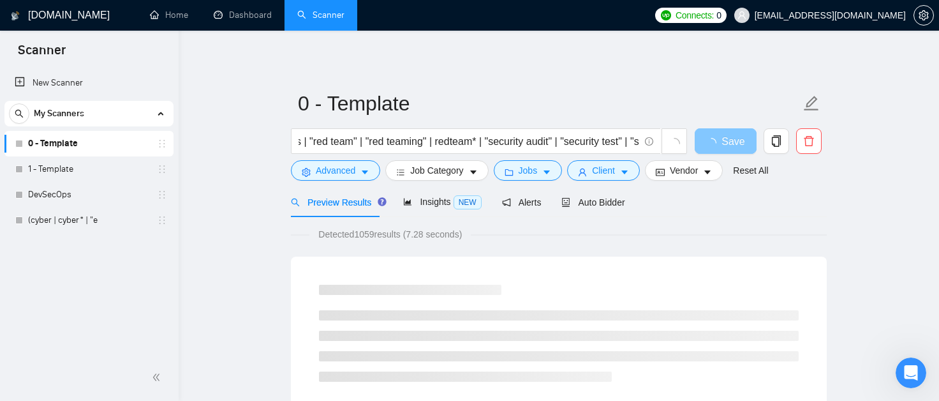
click at [737, 131] on button "Save" at bounding box center [726, 141] width 62 height 26
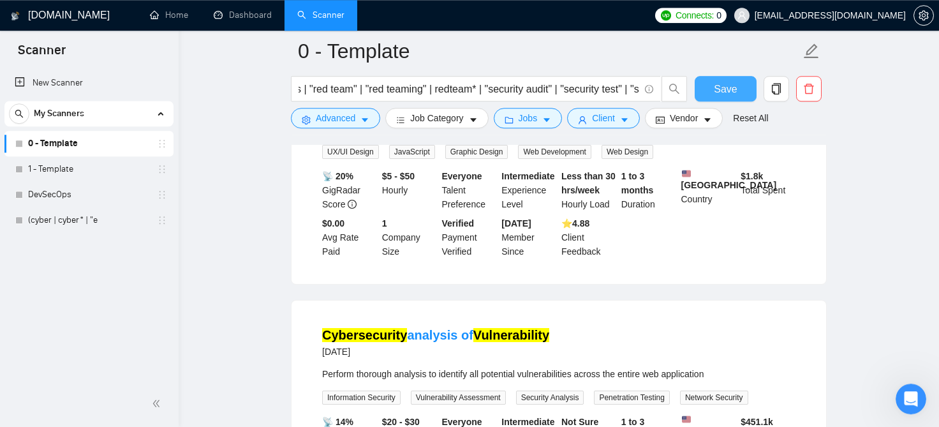
scroll to position [2769, 0]
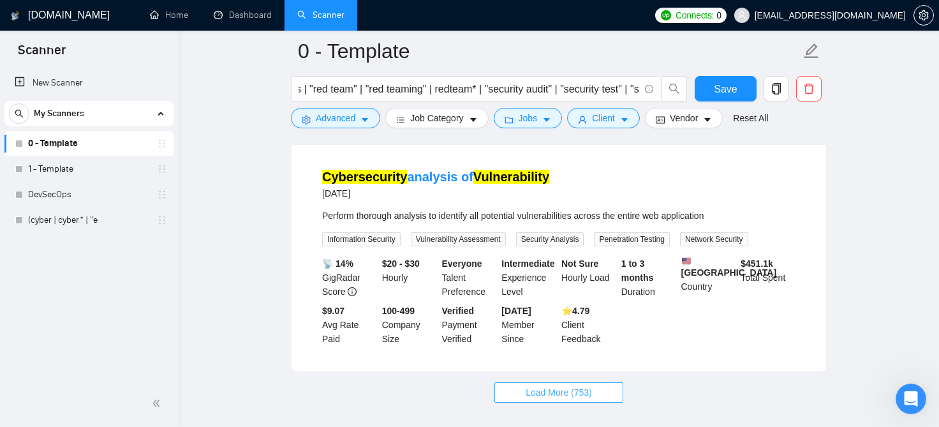
click at [599, 382] on button "Load More (753)" at bounding box center [558, 392] width 129 height 20
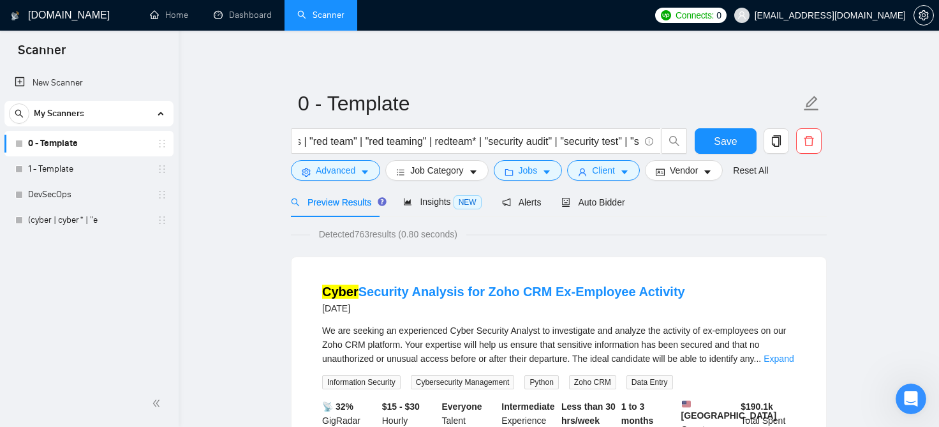
scroll to position [0, 956]
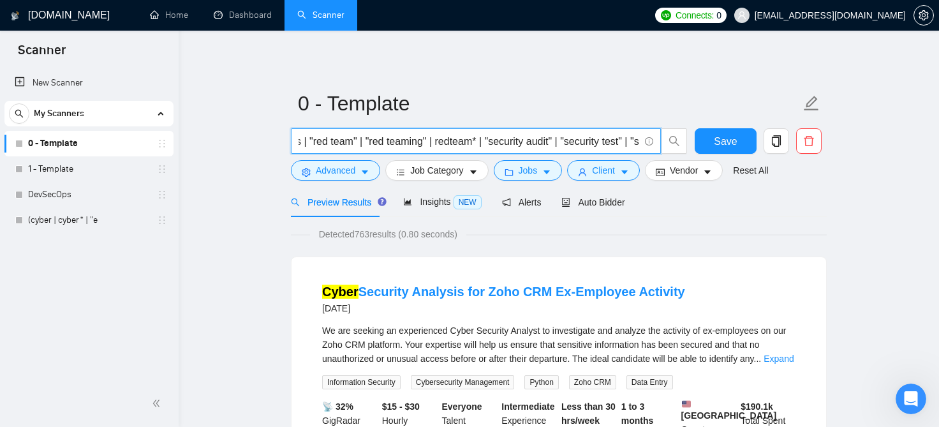
click at [460, 142] on input "(cyber | cyber* | "digital footprint" | "ethical hacker" | "ethical hacking" | …" at bounding box center [468, 141] width 341 height 16
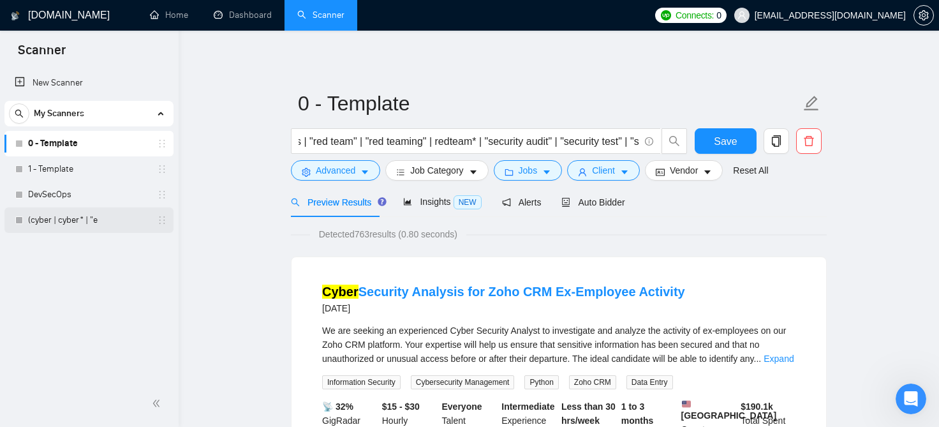
click at [55, 220] on link "(cyber | cyber* | "e" at bounding box center [88, 220] width 121 height 26
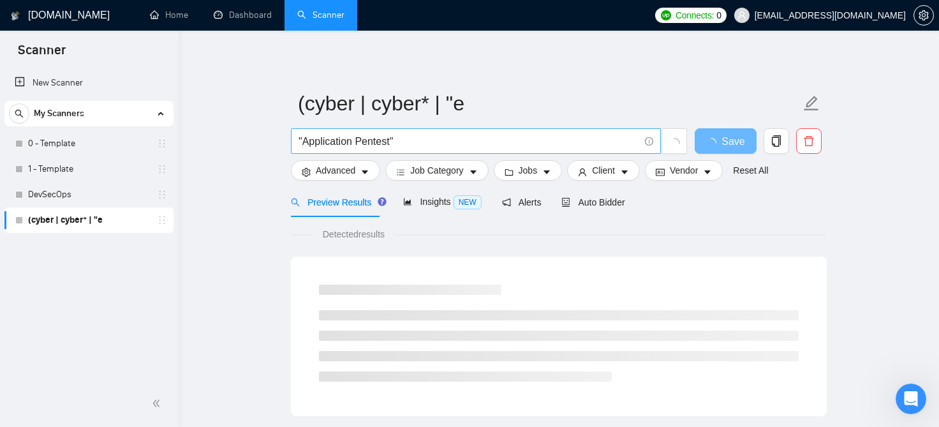
click at [523, 144] on input ""Application Pentest"" at bounding box center [468, 141] width 341 height 16
paste input "("application security" | appsec | "burp suite" | burp | "cyber security" | cyb…"
type input "("application security" | appsec | "burp suite" | burp | "cyber security" | cyb…"
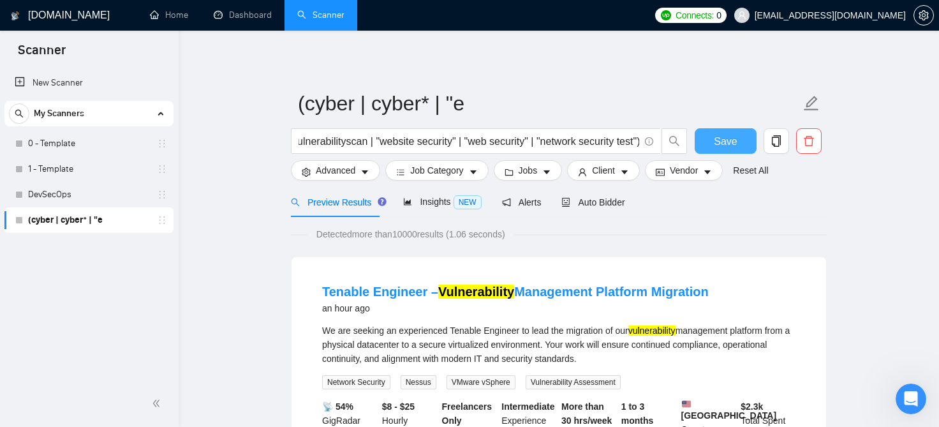
click at [723, 150] on button "Save" at bounding box center [726, 141] width 62 height 26
click at [359, 173] on button "Advanced" at bounding box center [335, 170] width 89 height 20
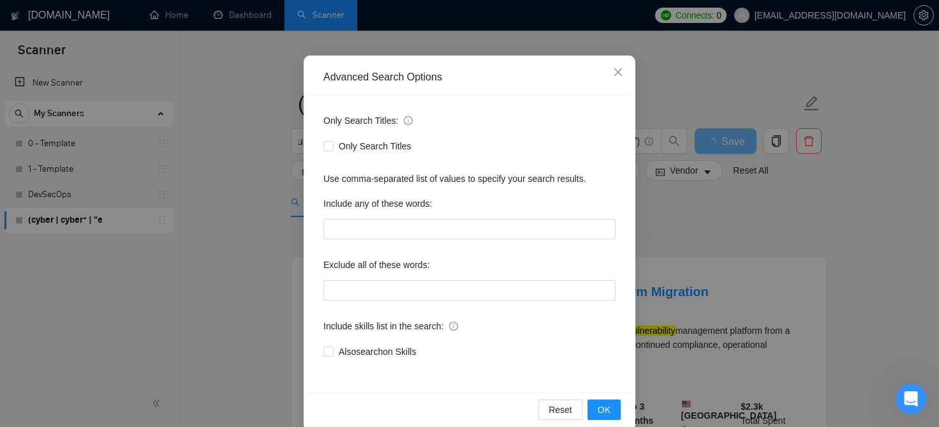
scroll to position [104, 0]
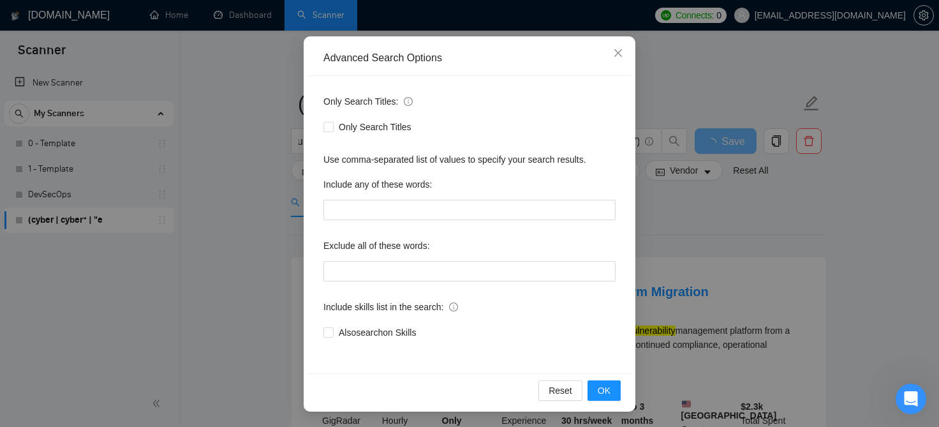
click at [747, 209] on div "Advanced Search Options Only Search Titles: Only Search Titles Use comma-separa…" at bounding box center [469, 213] width 939 height 427
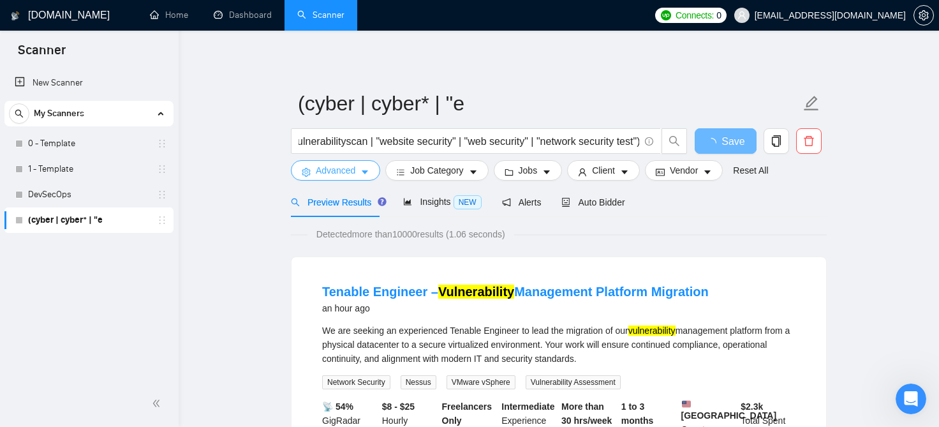
scroll to position [0, 0]
click at [598, 172] on span "Client" at bounding box center [603, 170] width 23 height 14
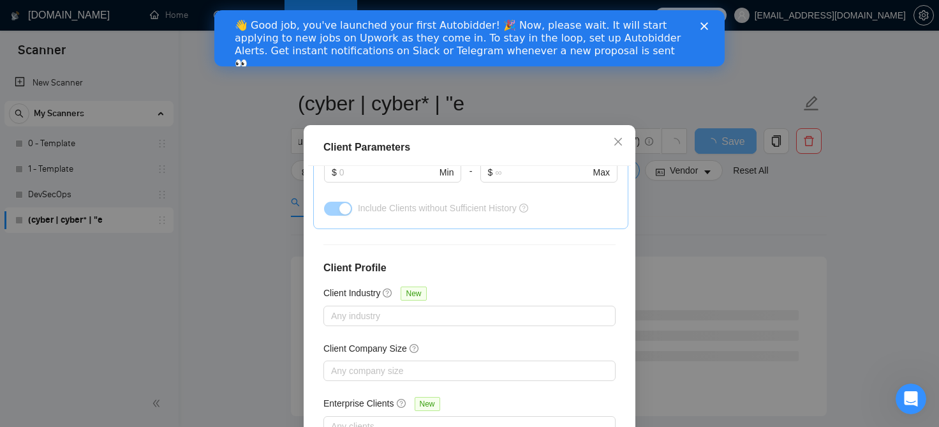
scroll to position [93, 0]
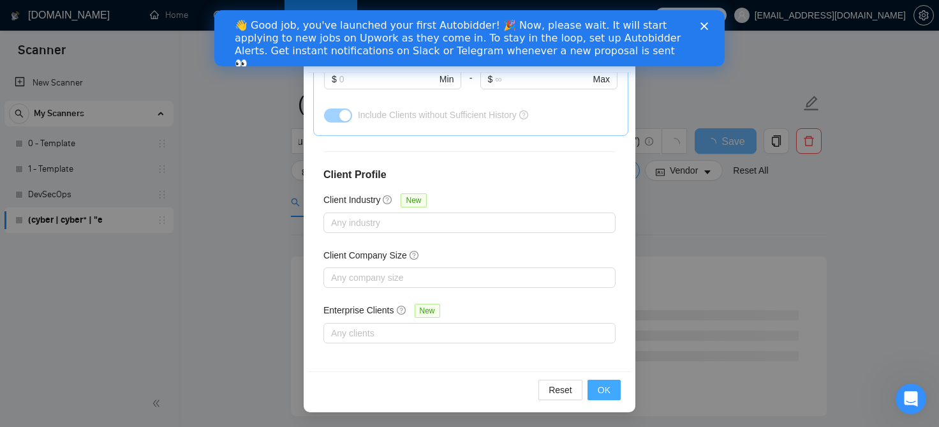
click at [606, 383] on span "OK" at bounding box center [604, 390] width 13 height 14
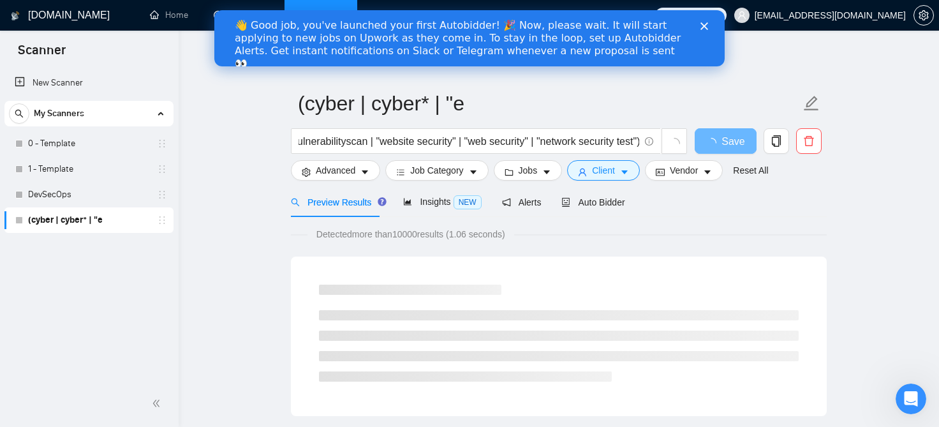
scroll to position [45, 0]
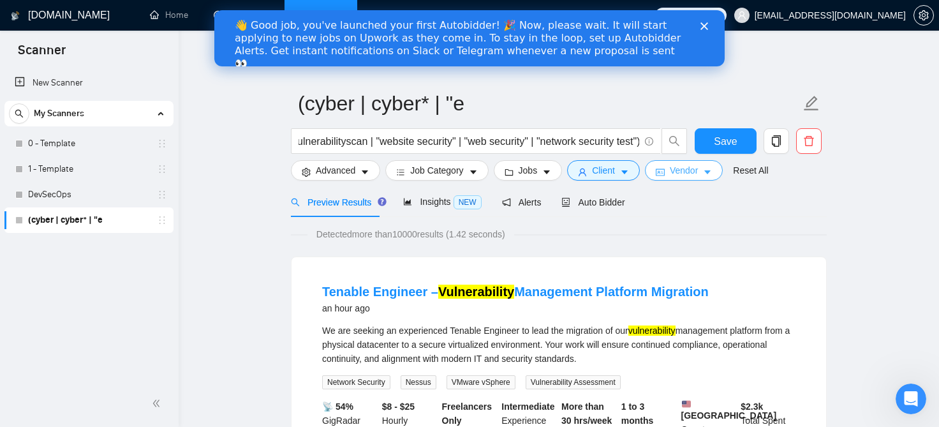
click at [670, 173] on span "Vendor" at bounding box center [684, 170] width 28 height 14
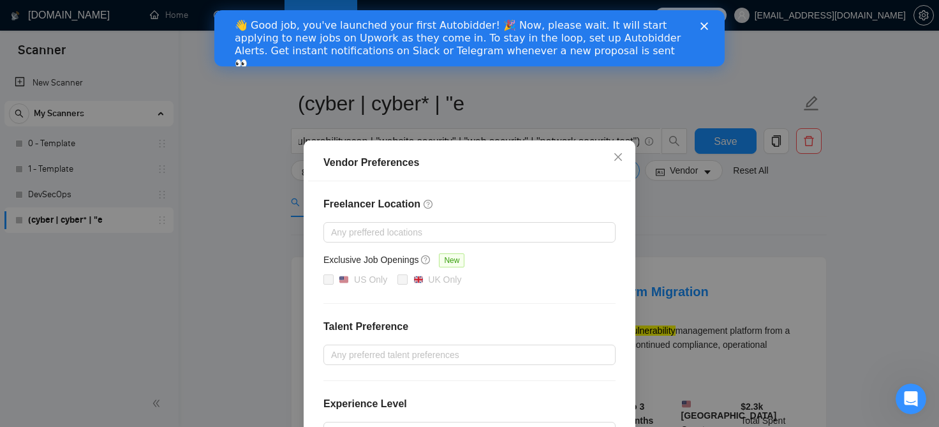
click at [481, 341] on div "Freelancer Location Any preffered locations Exclusive Job Openings New US Only …" at bounding box center [469, 357] width 323 height 353
click at [735, 233] on div "Vendor Preferences Freelancer Location Any preffered locations Exclusive Job Op…" at bounding box center [469, 213] width 939 height 427
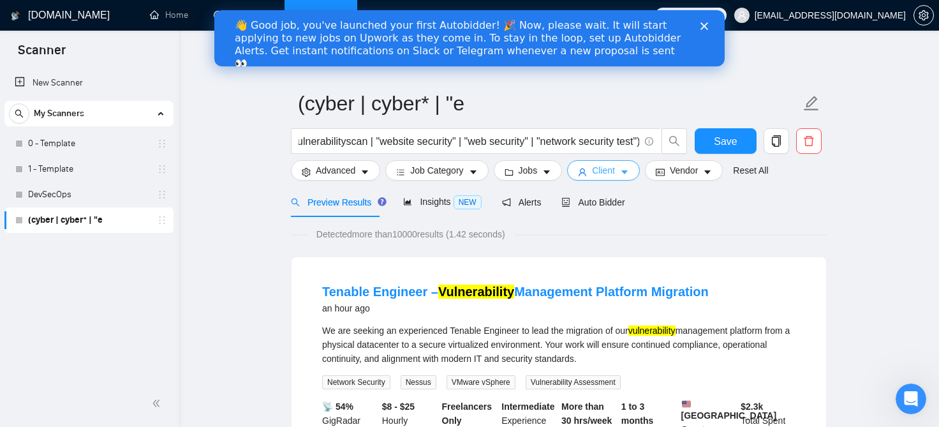
click at [621, 172] on icon "caret-down" at bounding box center [624, 173] width 6 height 4
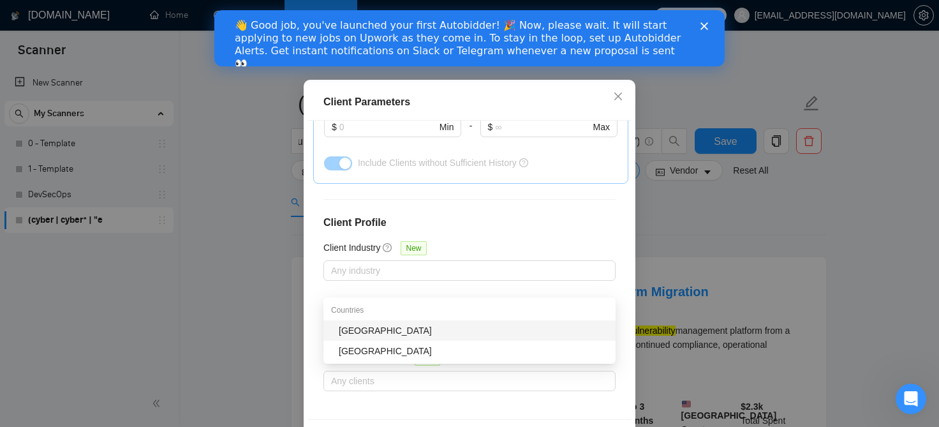
type input "india"
click at [438, 328] on div "India" at bounding box center [473, 330] width 269 height 14
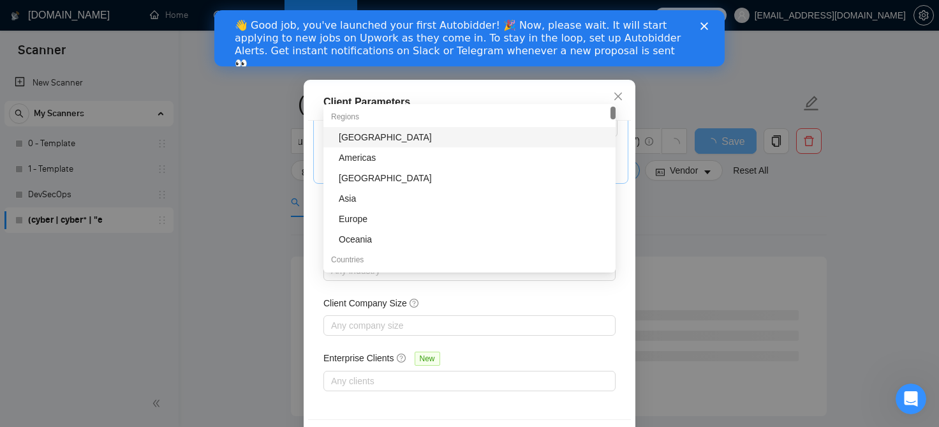
scroll to position [93, 0]
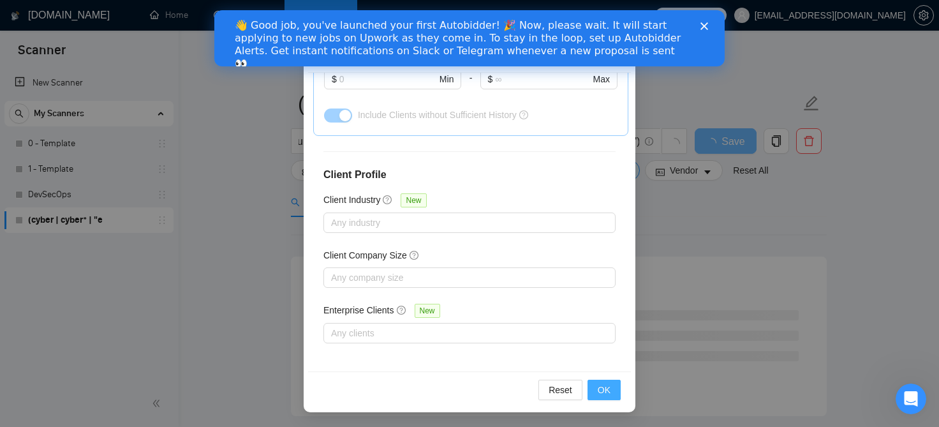
click at [602, 390] on span "OK" at bounding box center [604, 390] width 13 height 14
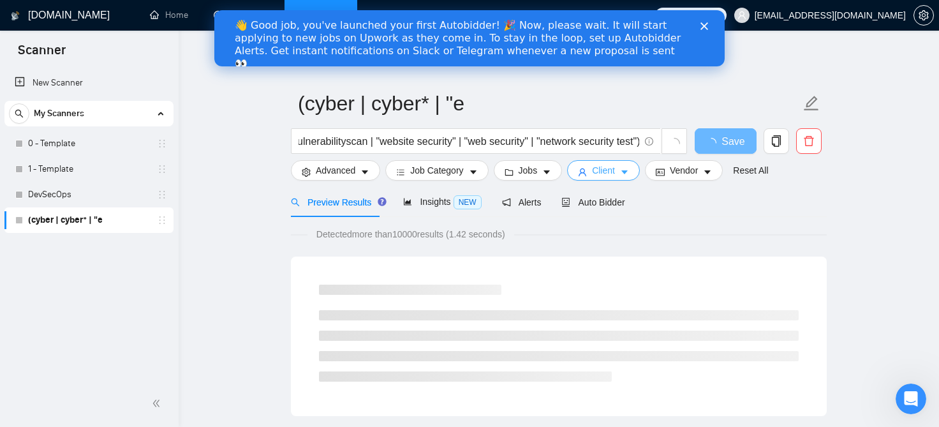
scroll to position [0, 0]
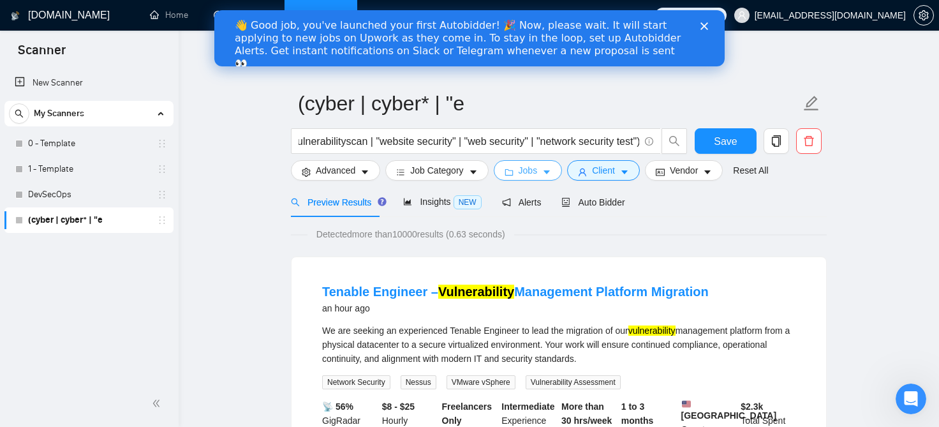
click at [521, 168] on span "Jobs" at bounding box center [528, 170] width 19 height 14
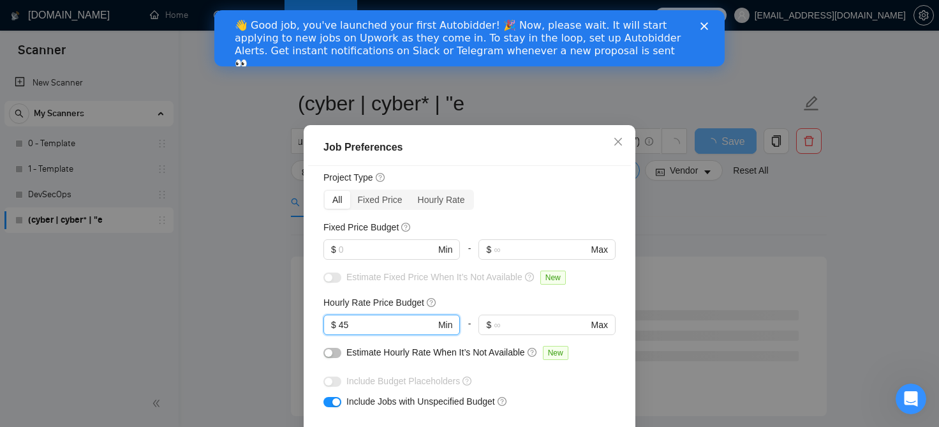
scroll to position [34, 0]
type input "45"
click at [416, 255] on input "text" at bounding box center [387, 251] width 96 height 14
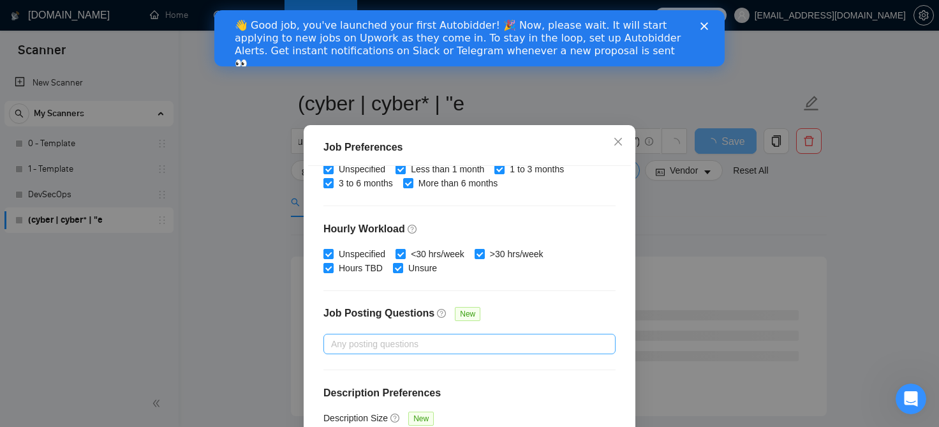
scroll to position [93, 0]
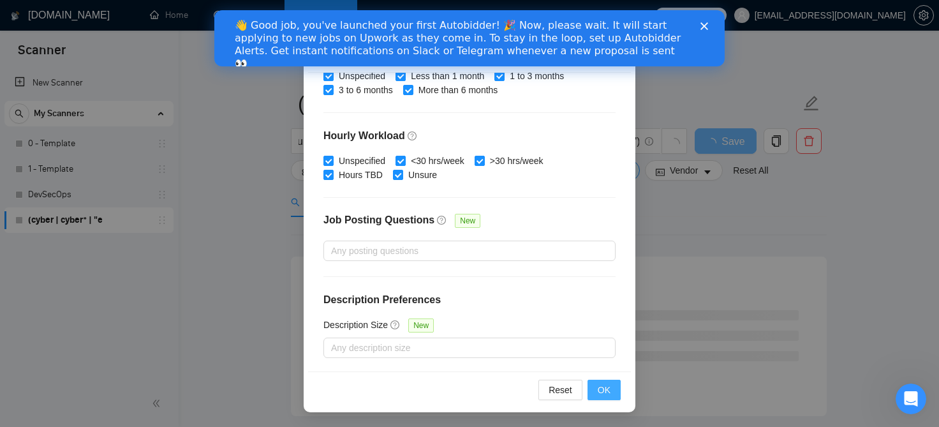
type input "1000"
click at [604, 394] on span "OK" at bounding box center [604, 390] width 13 height 14
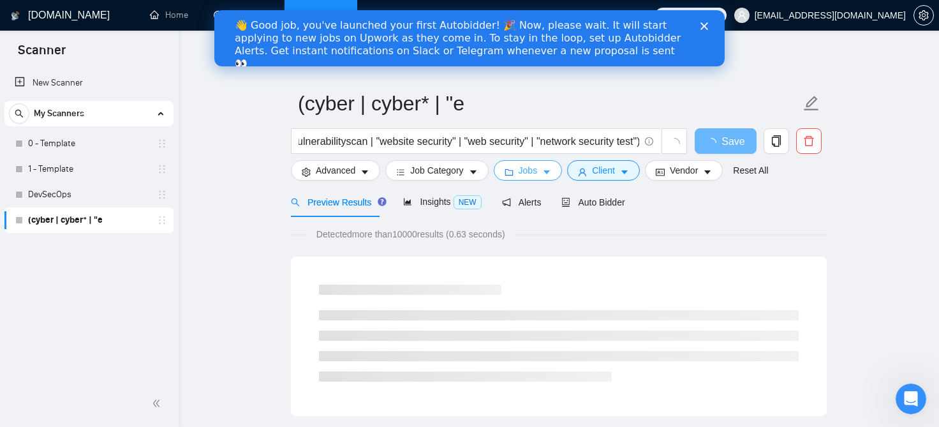
scroll to position [0, 0]
click at [707, 20] on div "👋 Good job, you've launched your first Autobidder! 🎉 Now, please wait. It will …" at bounding box center [469, 44] width 510 height 59
click at [705, 24] on icon "Close" at bounding box center [704, 26] width 8 height 8
